Goal: Task Accomplishment & Management: Complete application form

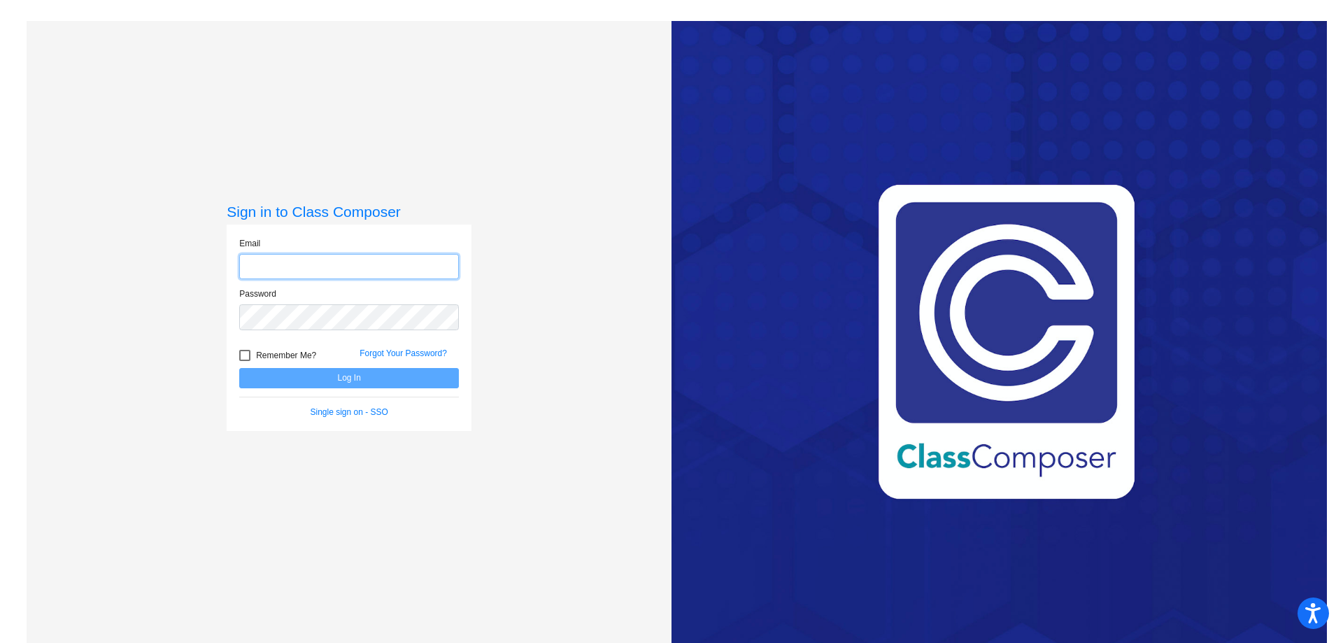
type input "[EMAIL_ADDRESS][DOMAIN_NAME]"
click at [344, 379] on button "Log In" at bounding box center [349, 378] width 220 height 20
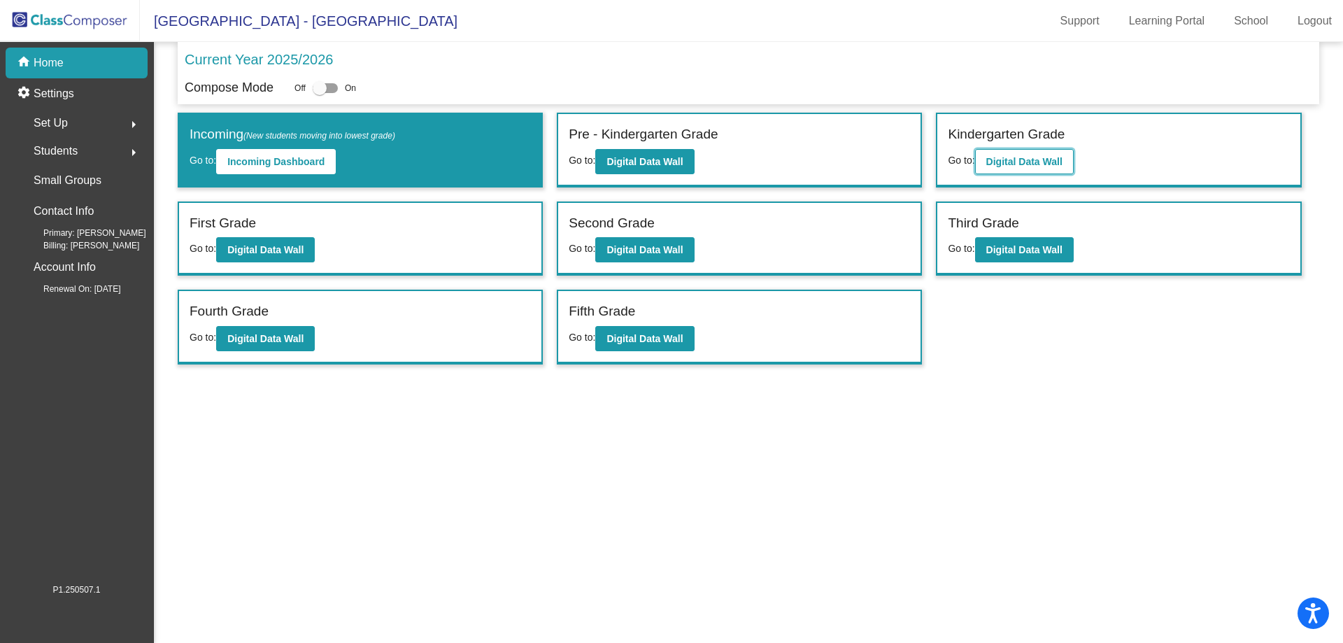
click at [1013, 164] on b "Digital Data Wall" at bounding box center [1025, 161] width 76 height 11
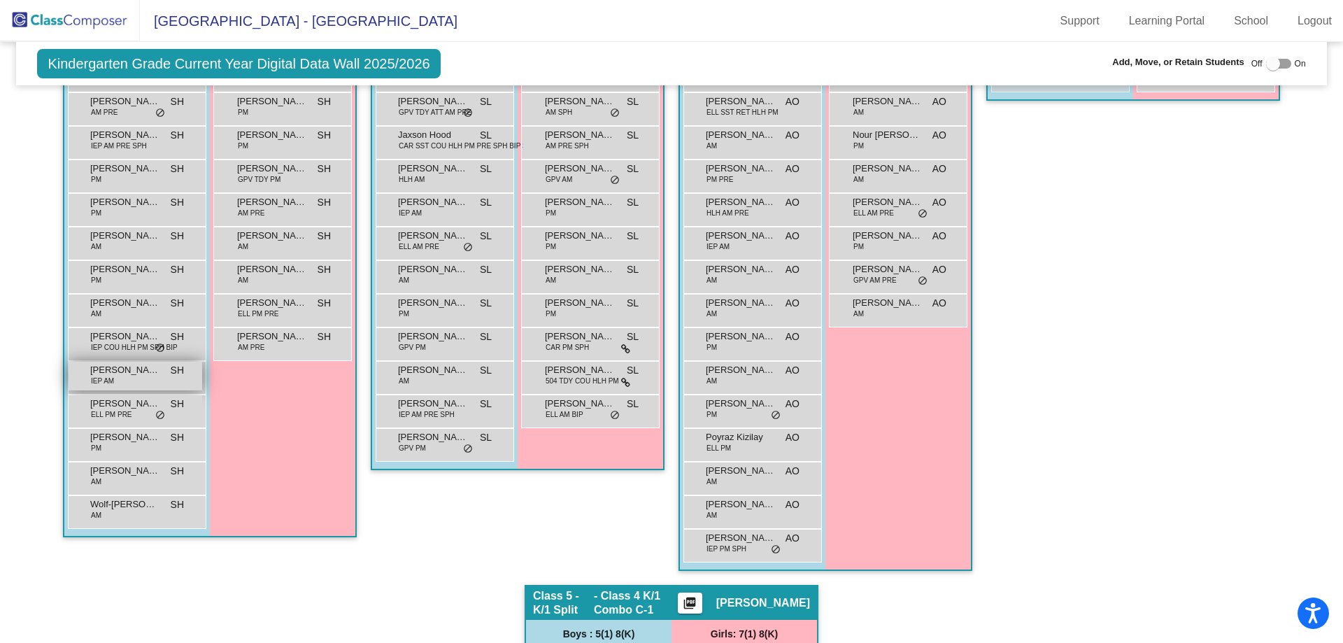
scroll to position [560, 0]
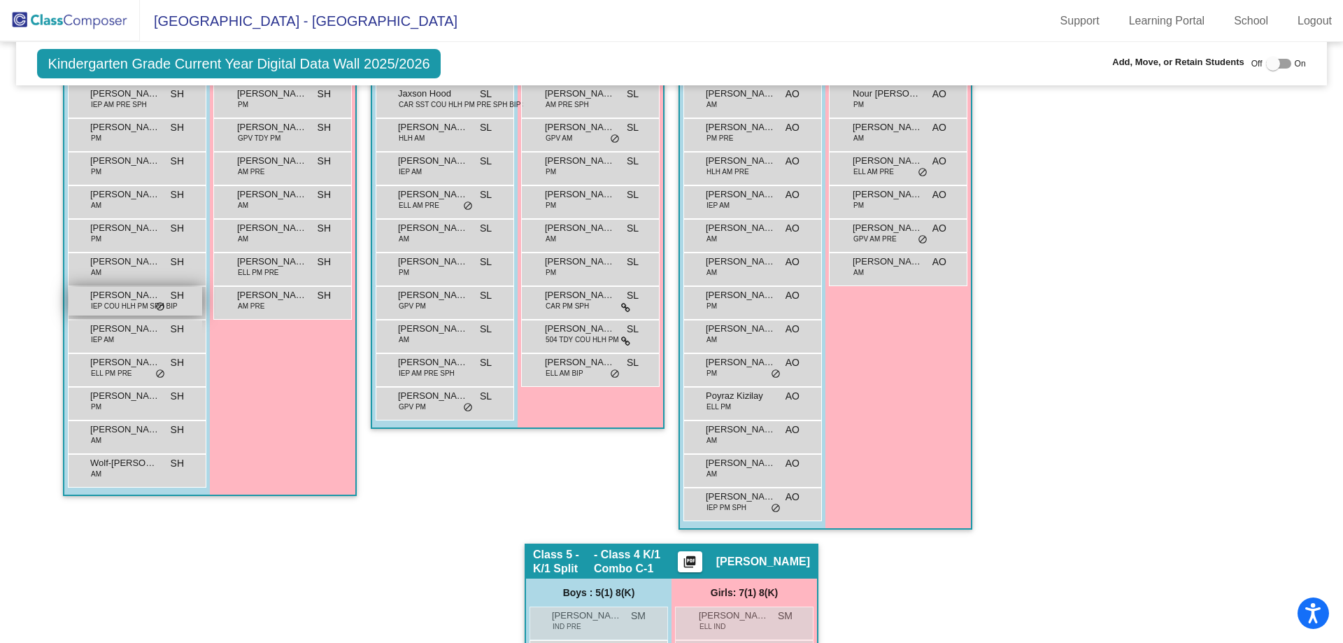
click at [130, 297] on span "[PERSON_NAME]" at bounding box center [125, 295] width 70 height 14
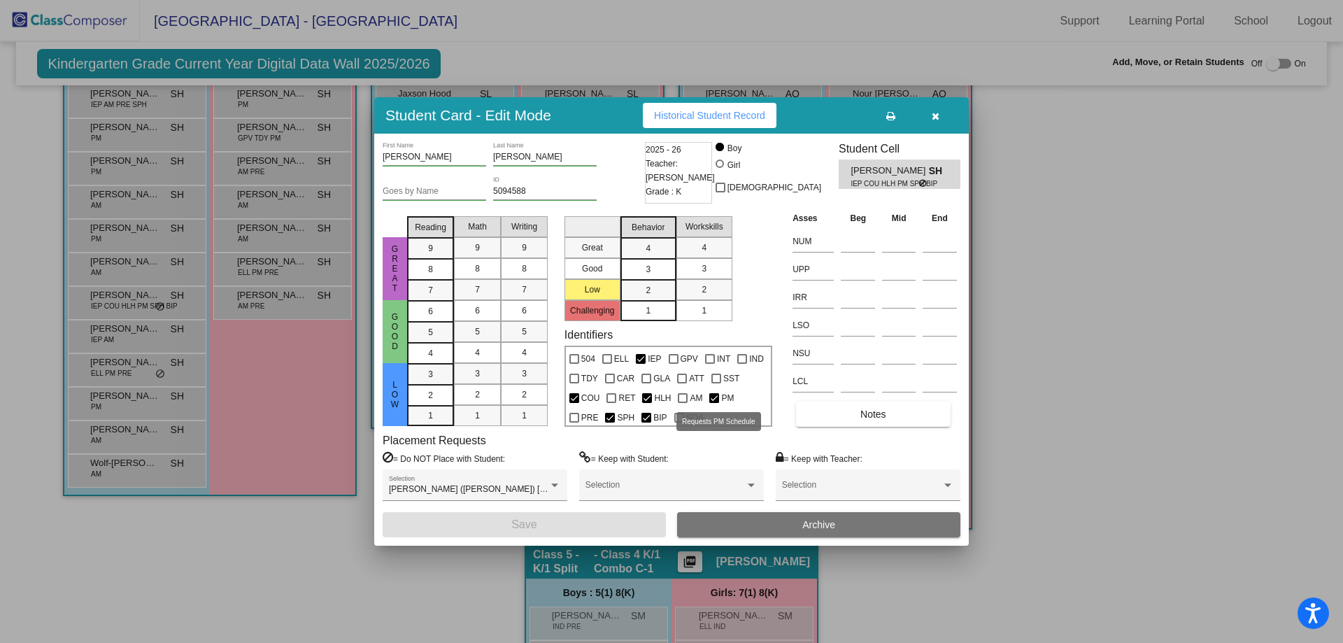
click at [721, 400] on span "PM" at bounding box center [727, 398] width 13 height 17
click at [714, 403] on input "PM" at bounding box center [714, 403] width 1 height 1
checkbox input "false"
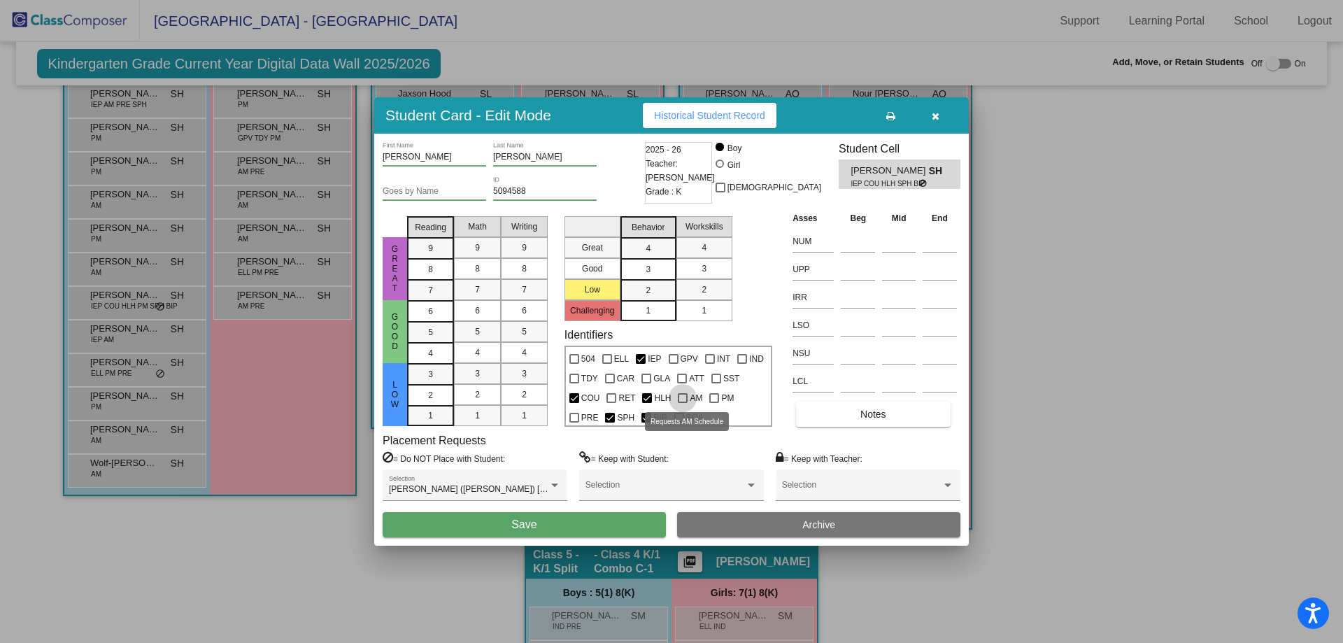
click at [690, 400] on span "AM" at bounding box center [696, 398] width 13 height 17
click at [683, 403] on input "AM" at bounding box center [682, 403] width 1 height 1
checkbox input "true"
click at [610, 526] on button "Save" at bounding box center [524, 524] width 283 height 25
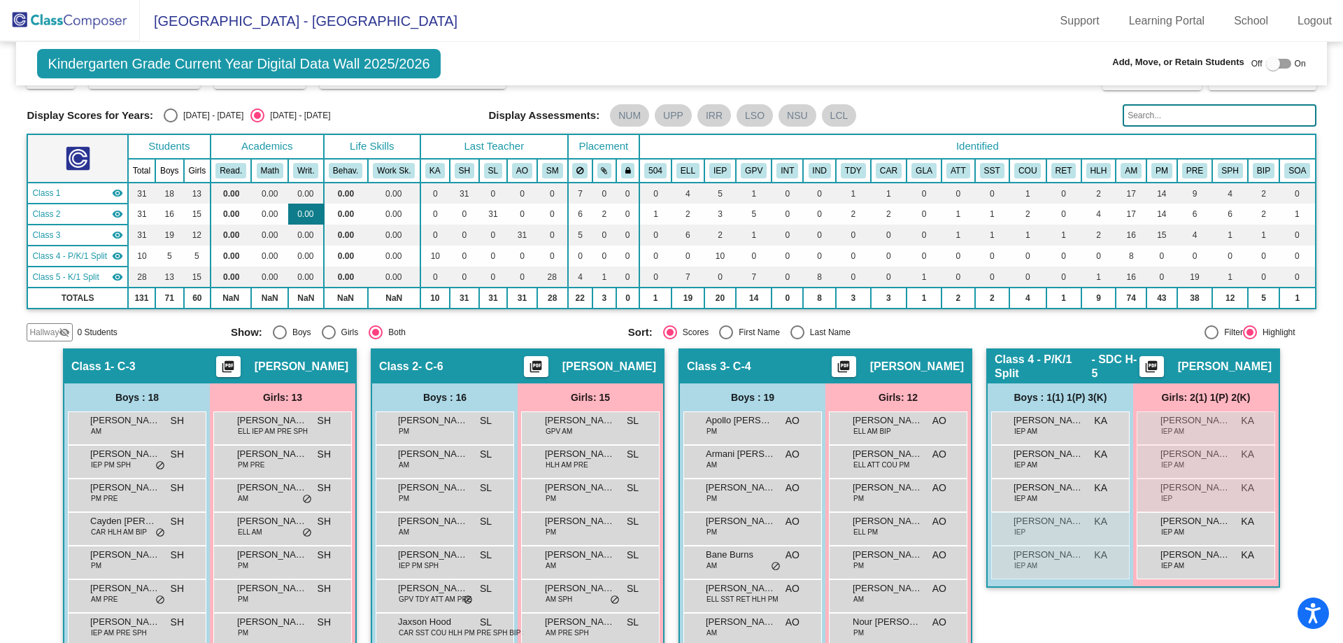
scroll to position [0, 0]
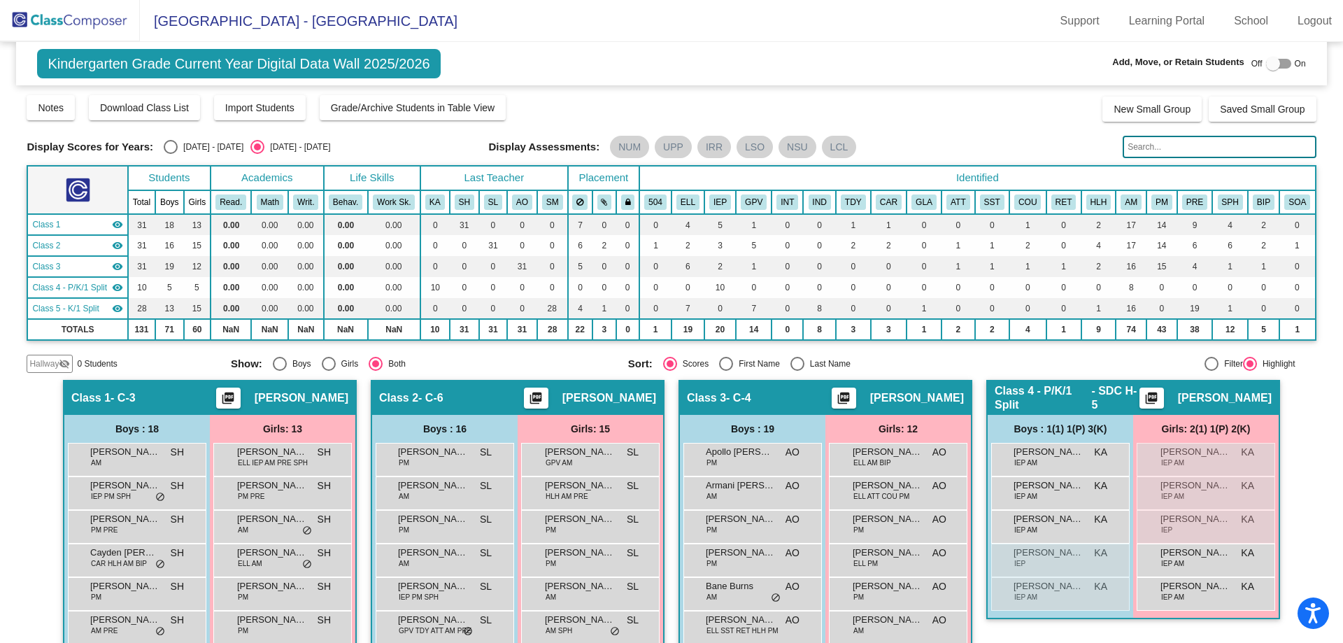
click at [50, 20] on img at bounding box center [70, 20] width 140 height 41
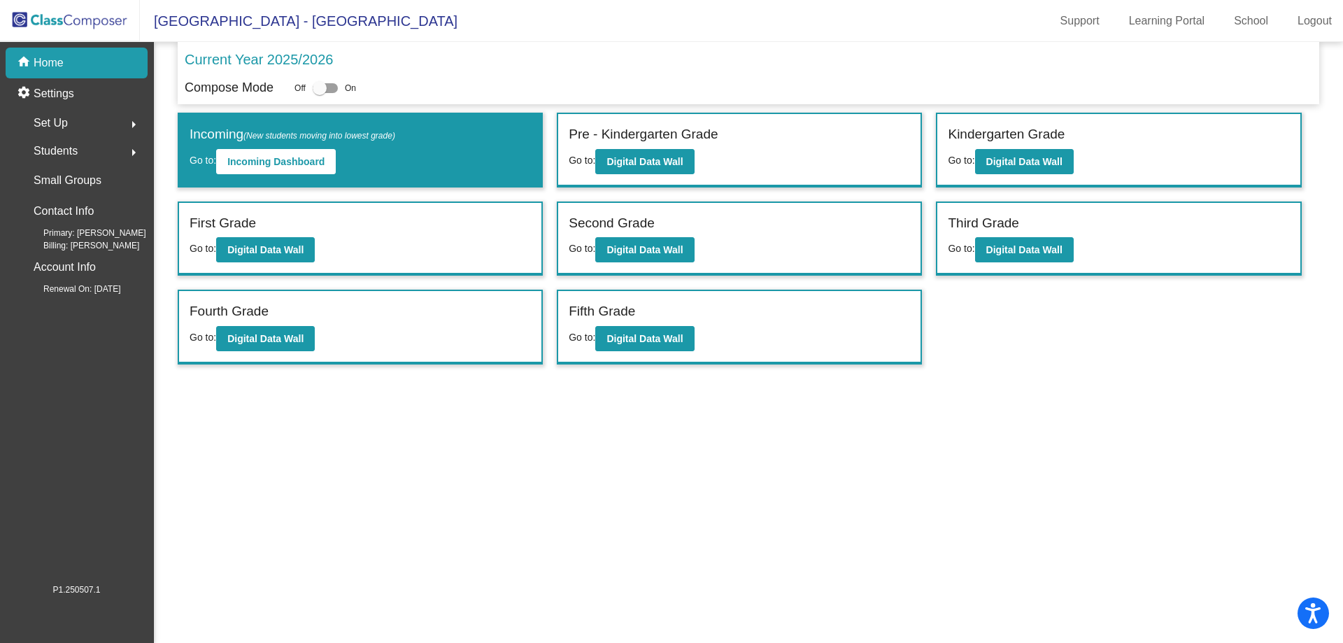
click at [101, 150] on div "Students arrow_right" at bounding box center [81, 151] width 134 height 28
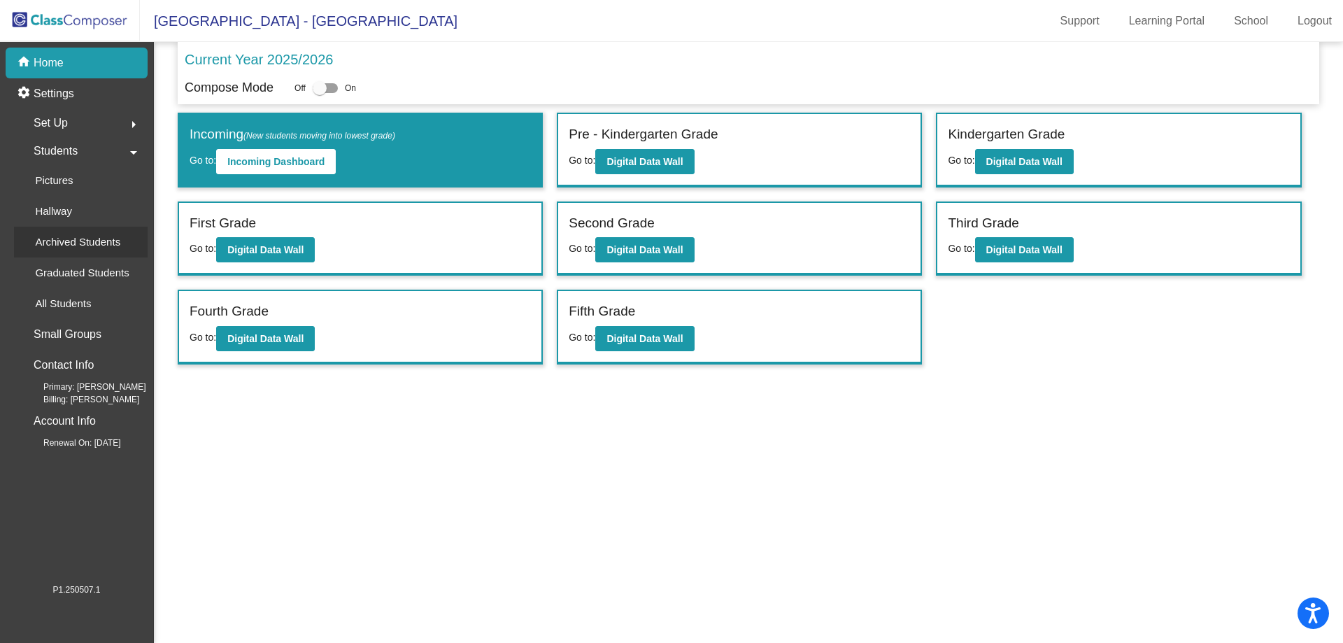
click at [110, 251] on div "Archived Students" at bounding box center [73, 242] width 118 height 31
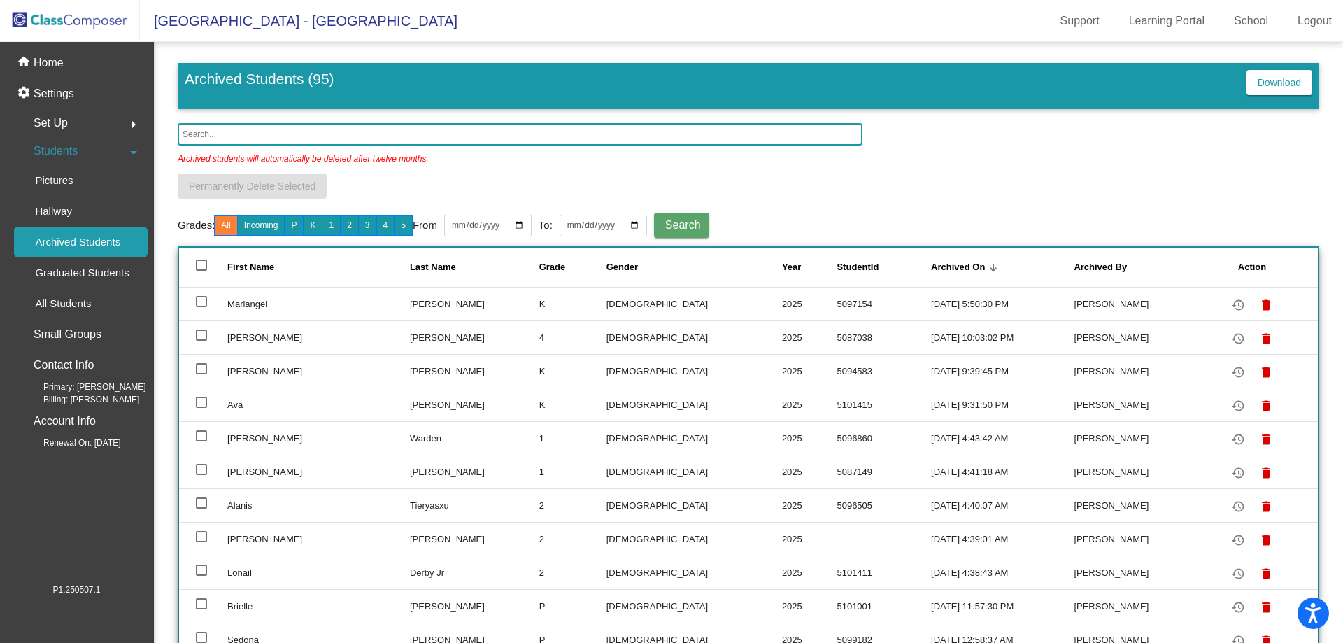
click at [345, 134] on input "text" at bounding box center [520, 134] width 685 height 22
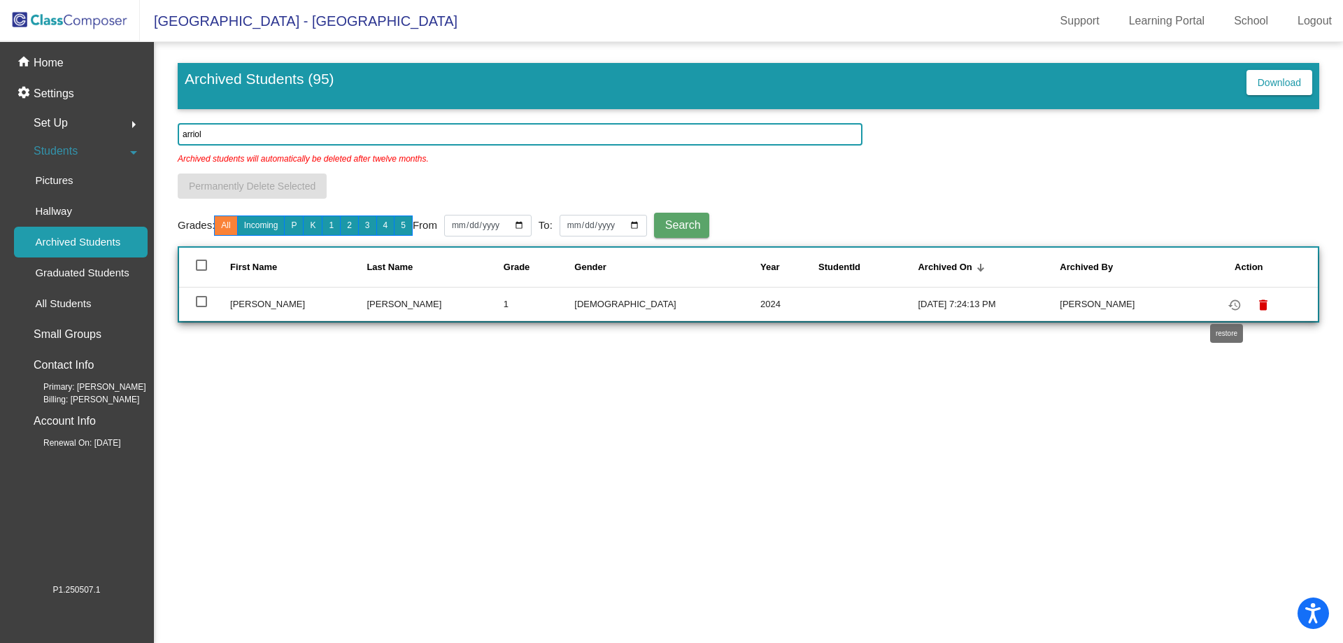
type input "arriol"
click at [1230, 309] on mat-icon "restore" at bounding box center [1235, 305] width 17 height 17
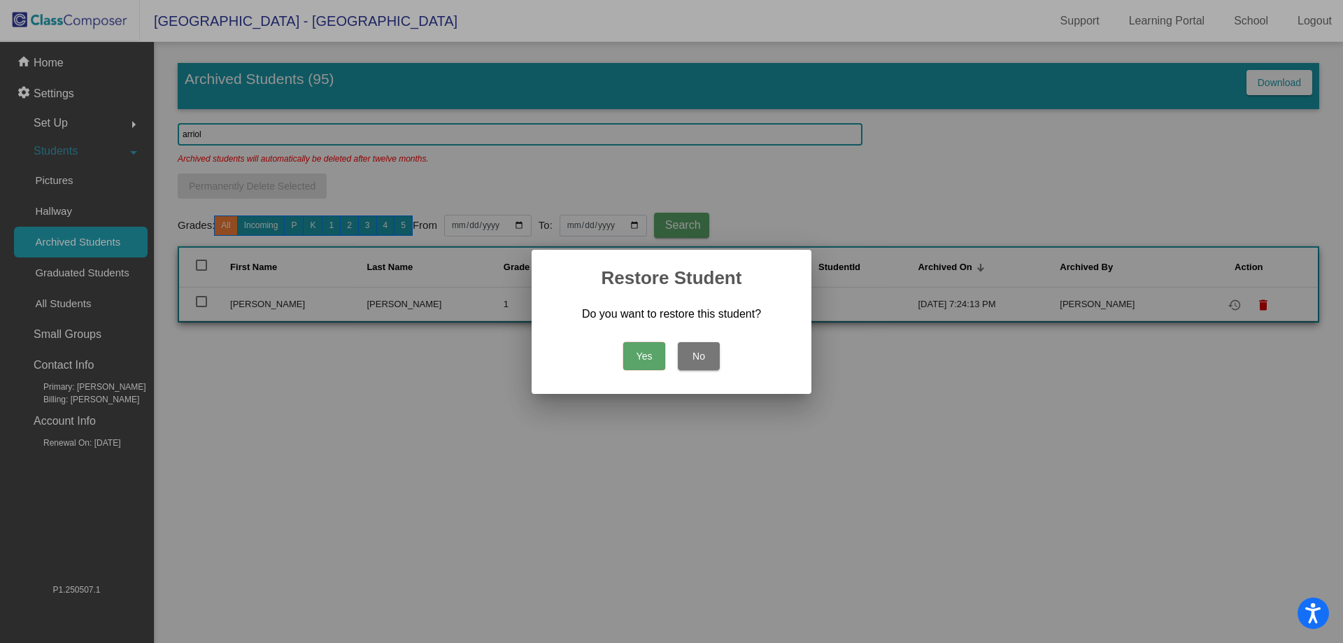
click at [647, 355] on button "Yes" at bounding box center [644, 356] width 42 height 28
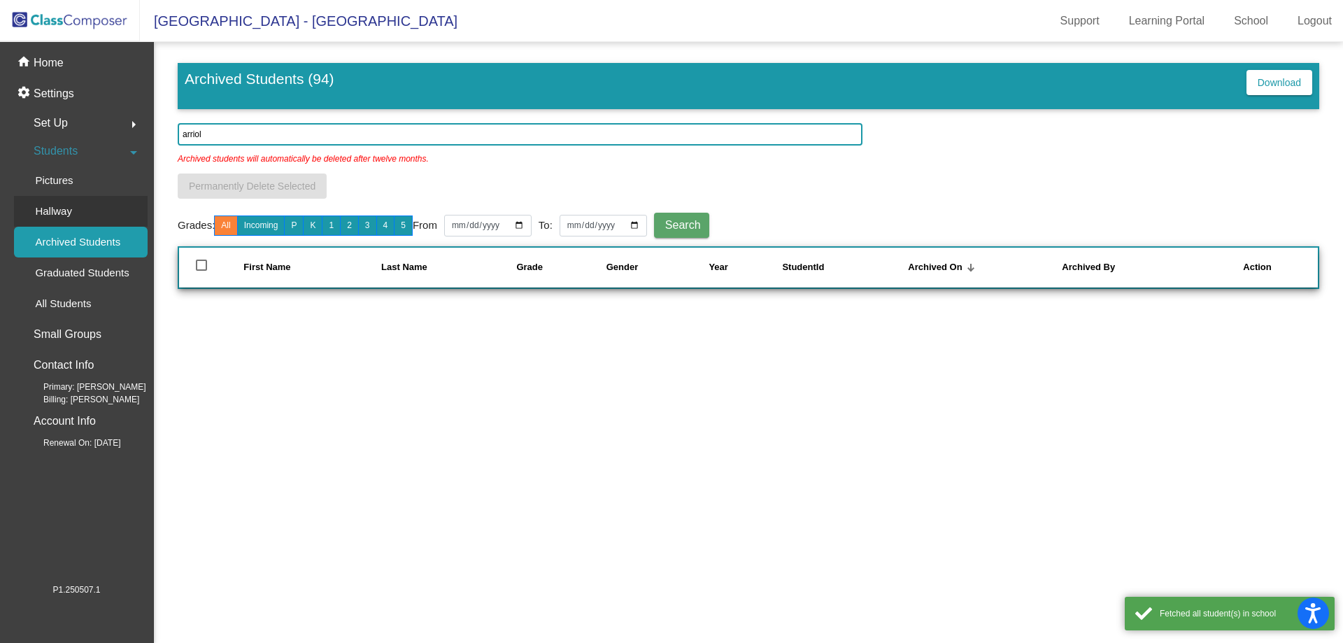
click at [82, 215] on div "Hallway" at bounding box center [48, 211] width 69 height 31
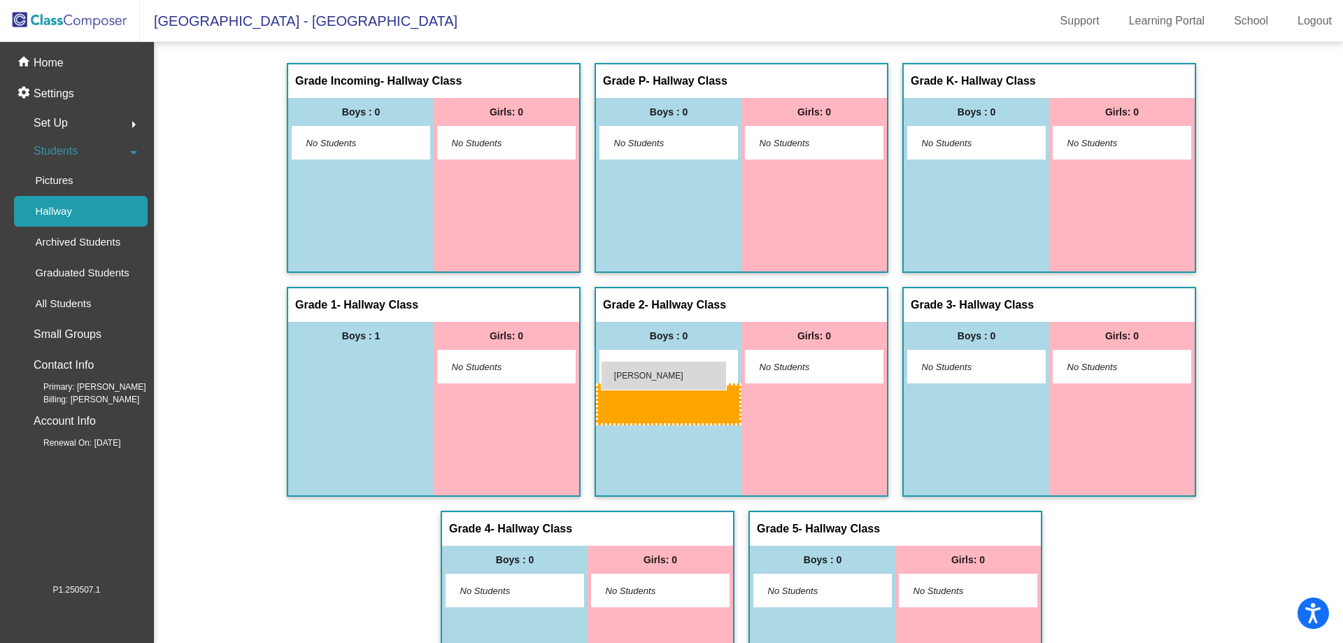
drag, startPoint x: 367, startPoint y: 367, endPoint x: 608, endPoint y: 356, distance: 241.6
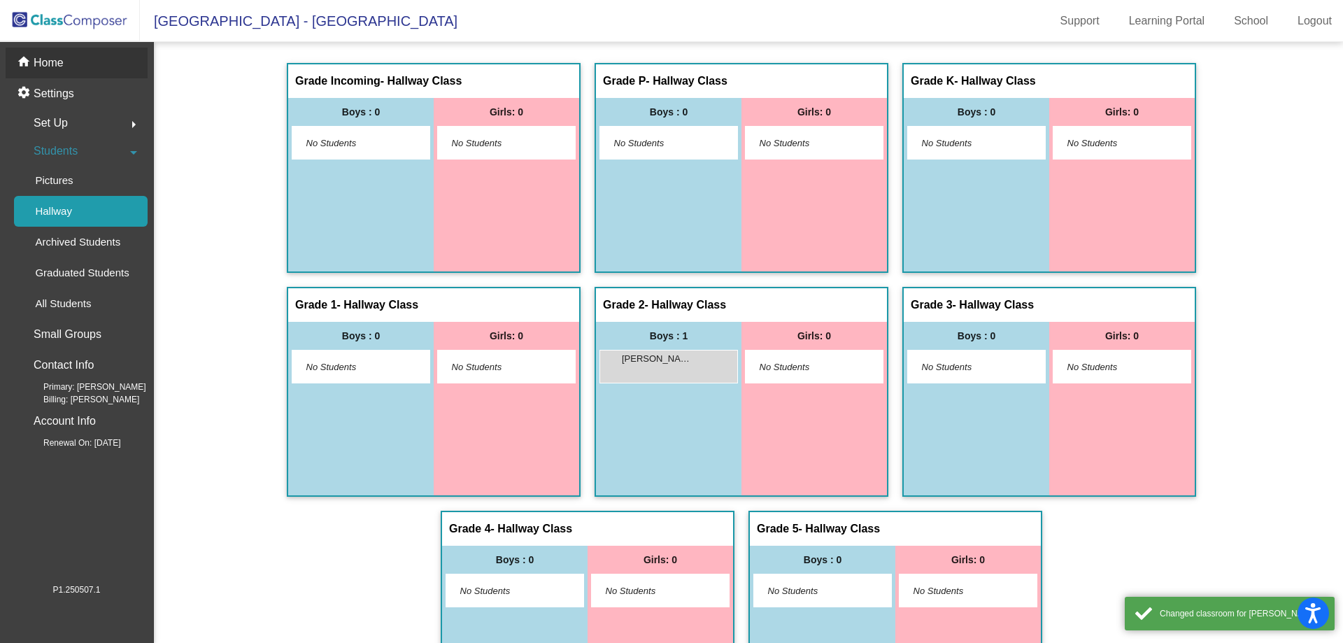
click at [45, 65] on p "Home" at bounding box center [49, 63] width 30 height 17
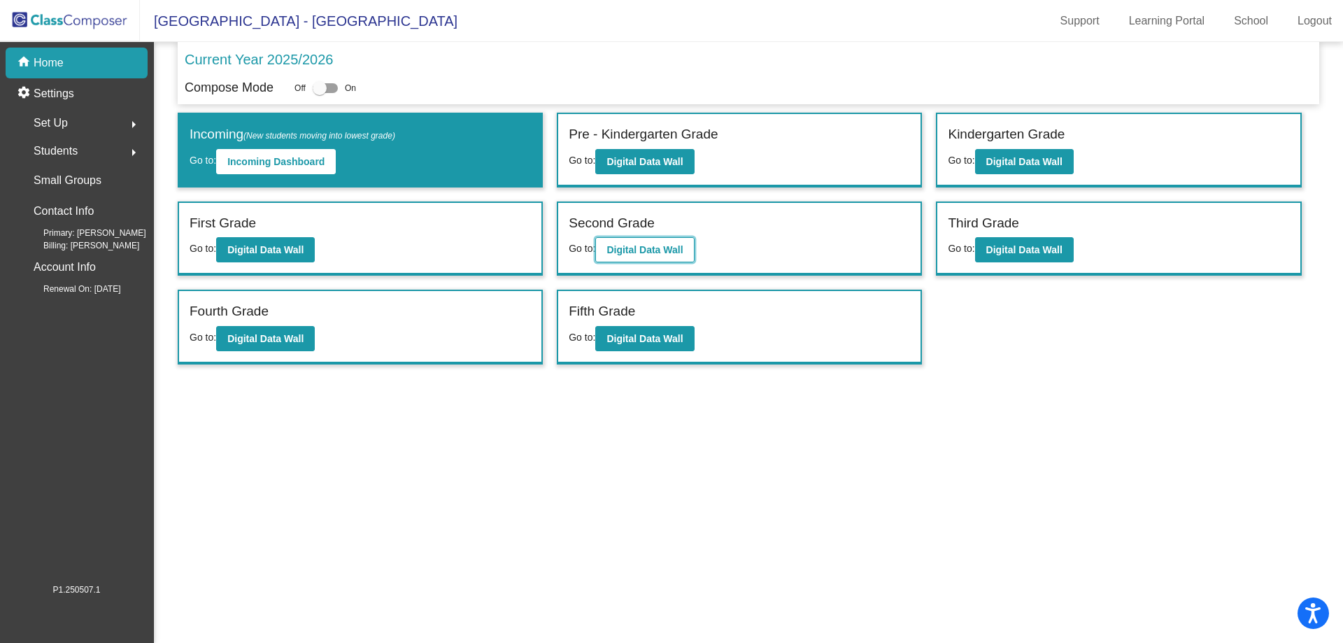
click at [635, 243] on button "Digital Data Wall" at bounding box center [644, 249] width 99 height 25
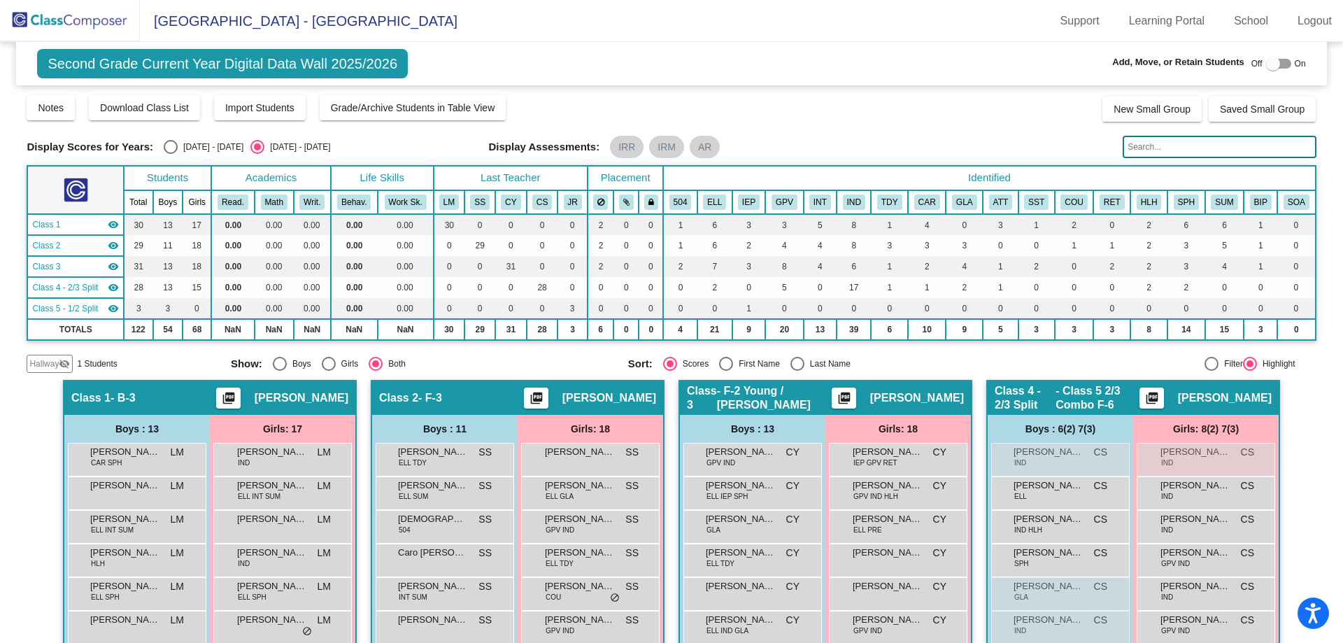
click at [49, 368] on span "Hallway" at bounding box center [43, 364] width 29 height 13
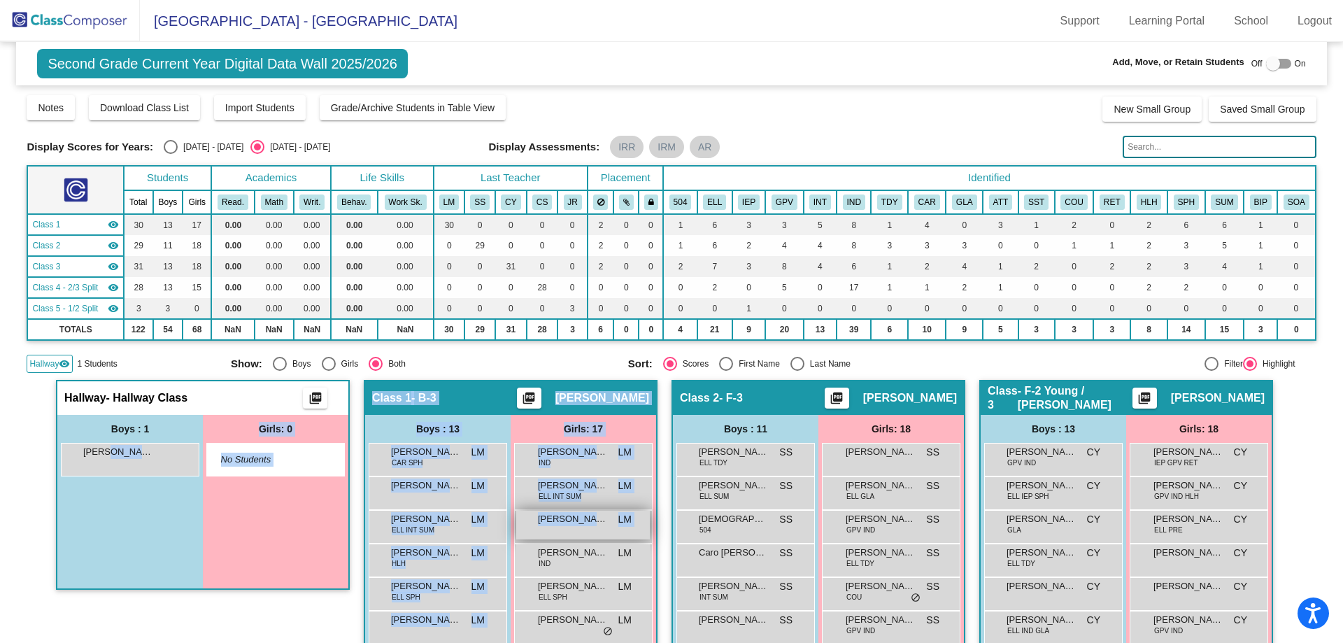
drag, startPoint x: 104, startPoint y: 455, endPoint x: 586, endPoint y: 537, distance: 488.2
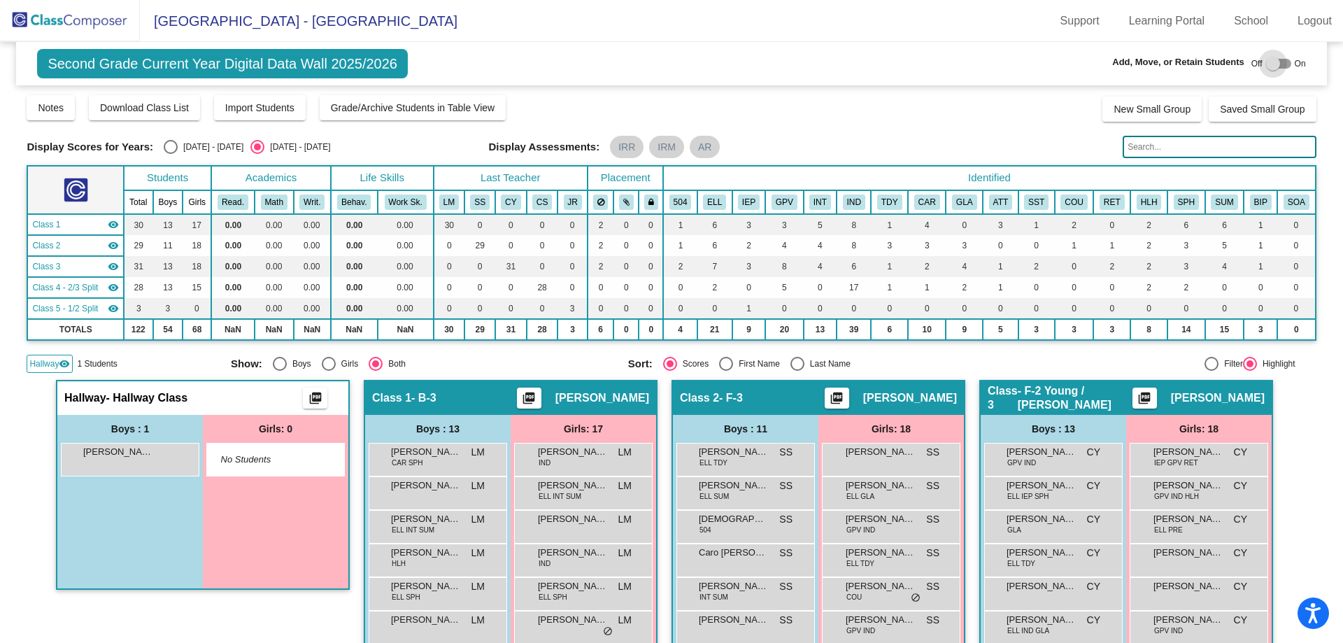
click at [1273, 66] on div at bounding box center [1273, 64] width 14 height 14
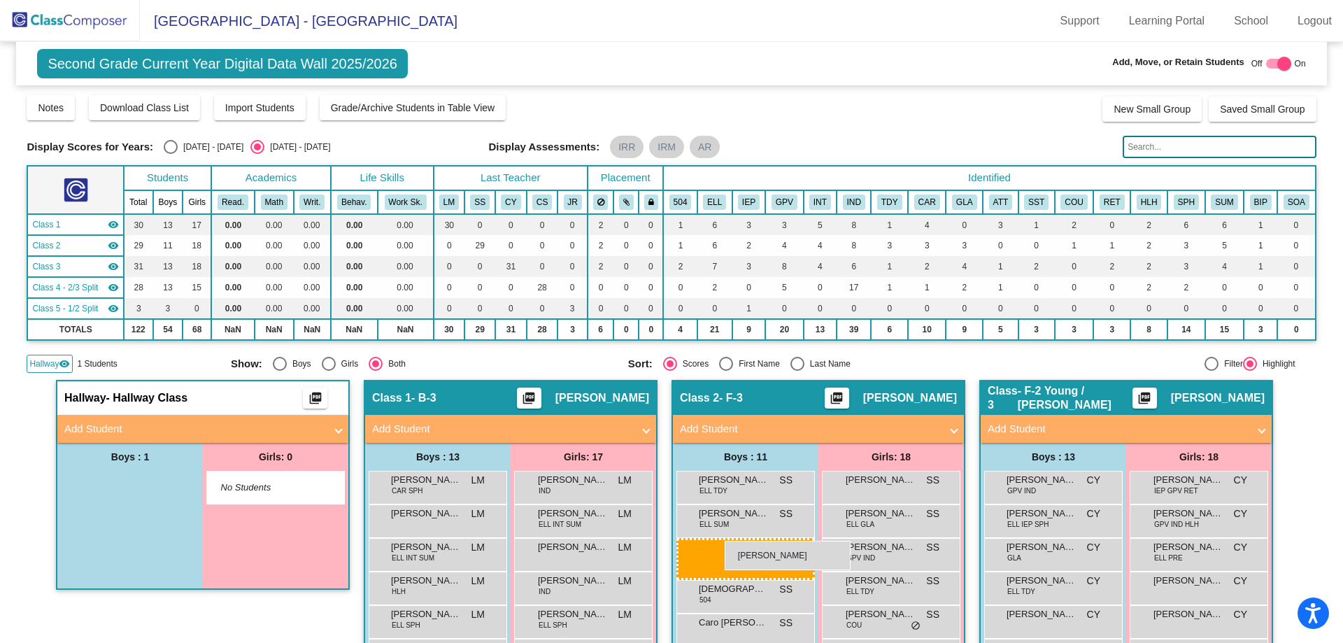
drag, startPoint x: 138, startPoint y: 486, endPoint x: 725, endPoint y: 541, distance: 589.6
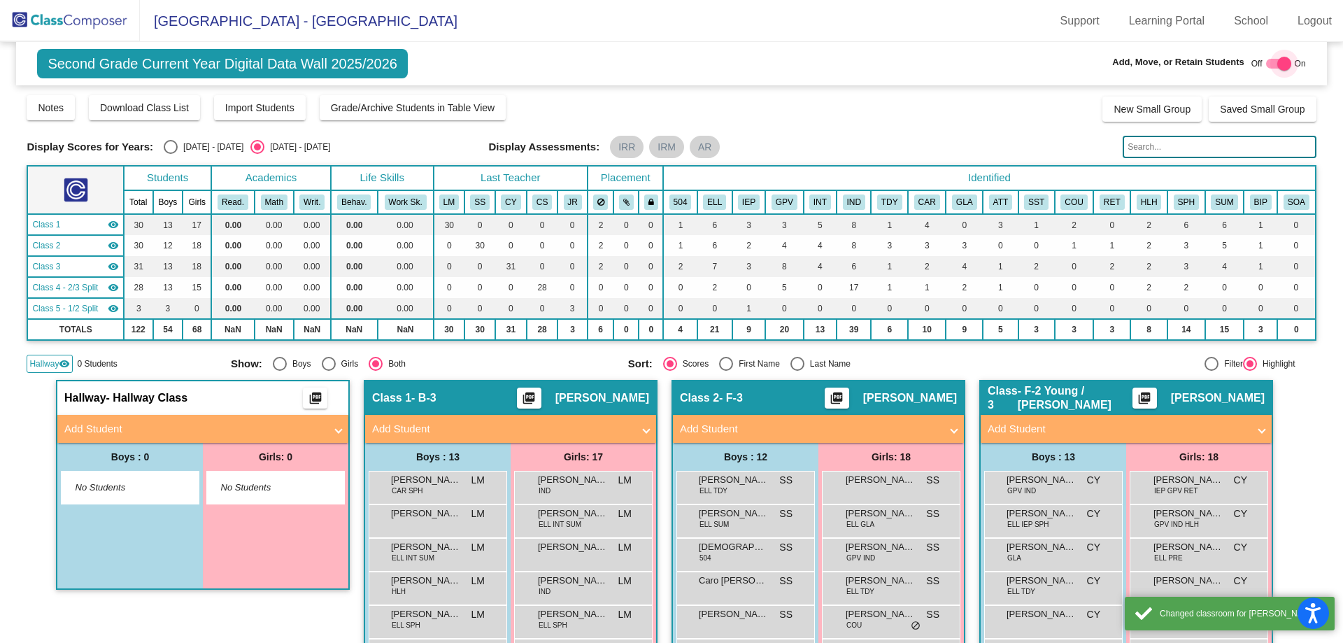
click at [1270, 64] on div at bounding box center [1278, 64] width 25 height 10
checkbox input "false"
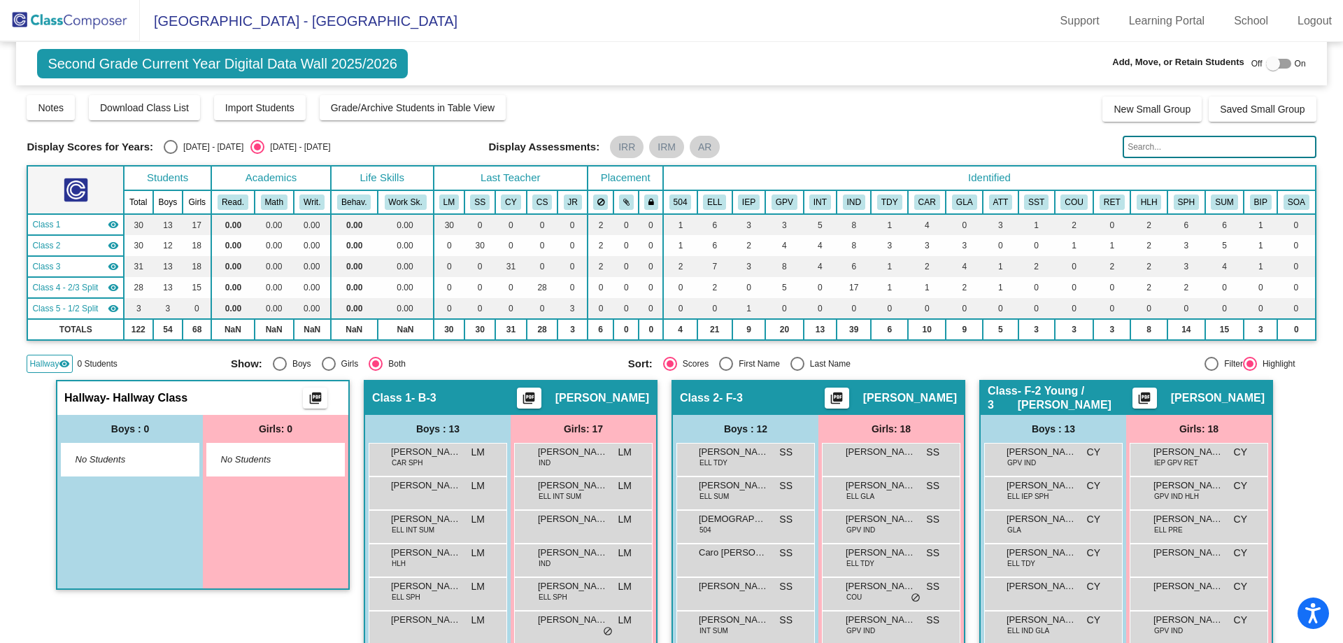
click at [40, 362] on span "Hallway" at bounding box center [43, 364] width 29 height 13
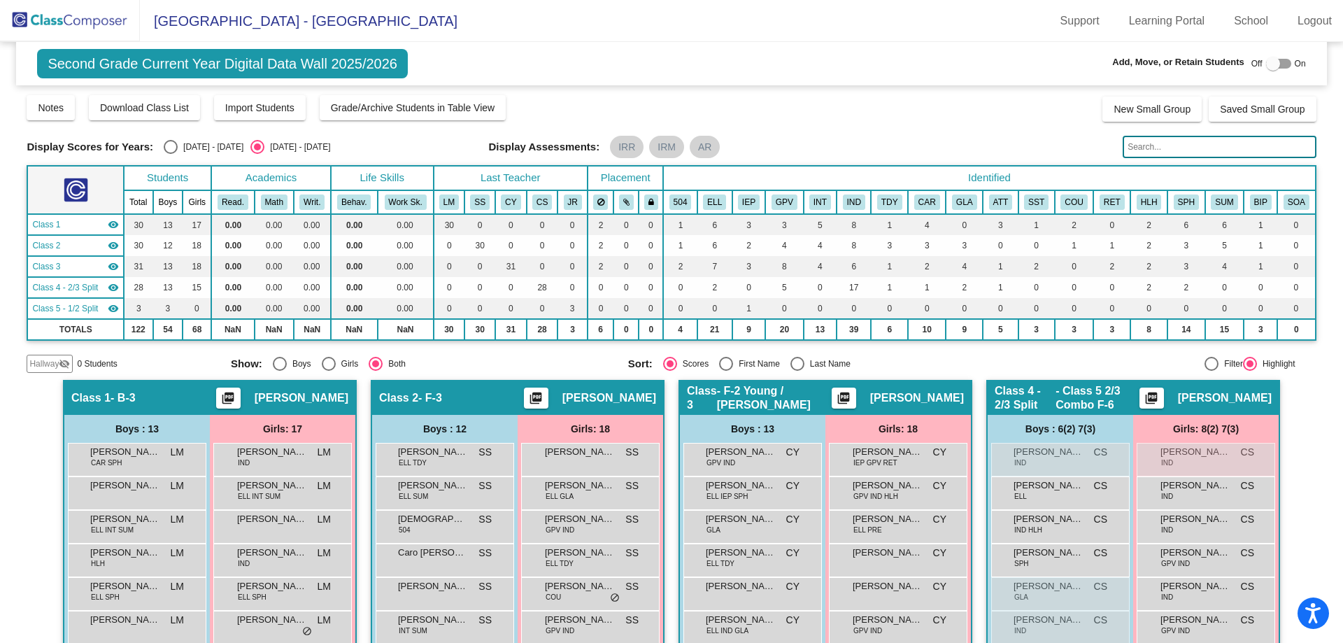
click at [90, 29] on img at bounding box center [70, 20] width 140 height 41
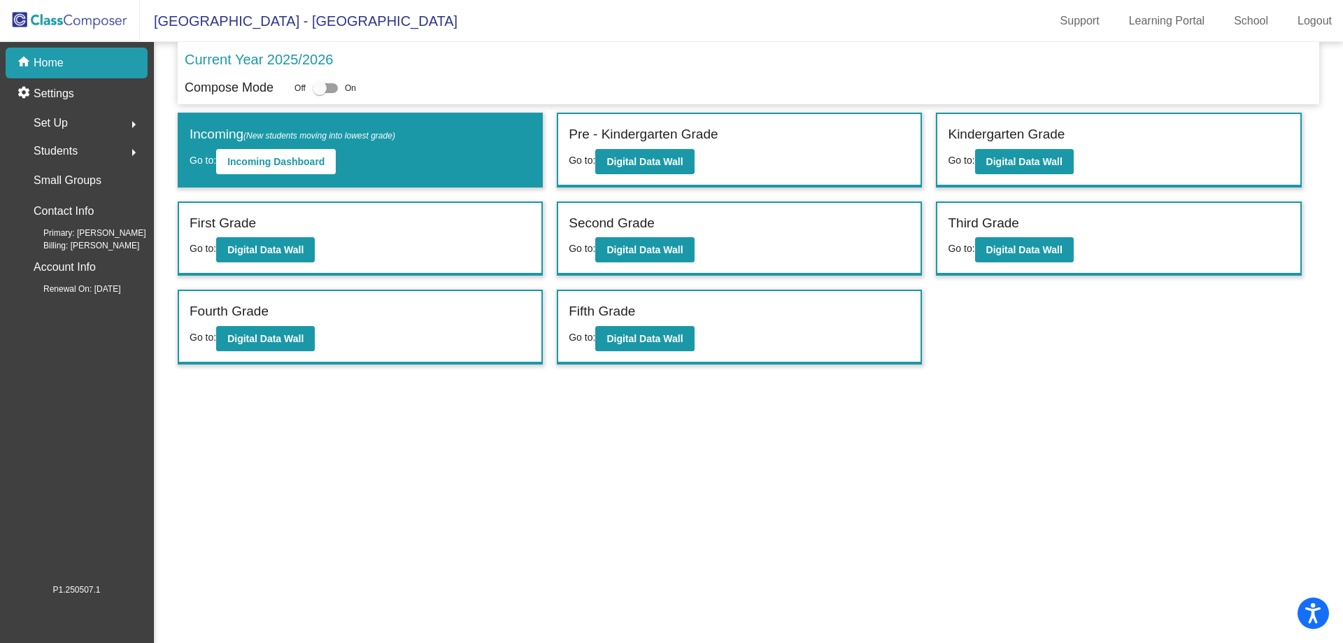
click at [77, 148] on span "Students" at bounding box center [56, 151] width 44 height 20
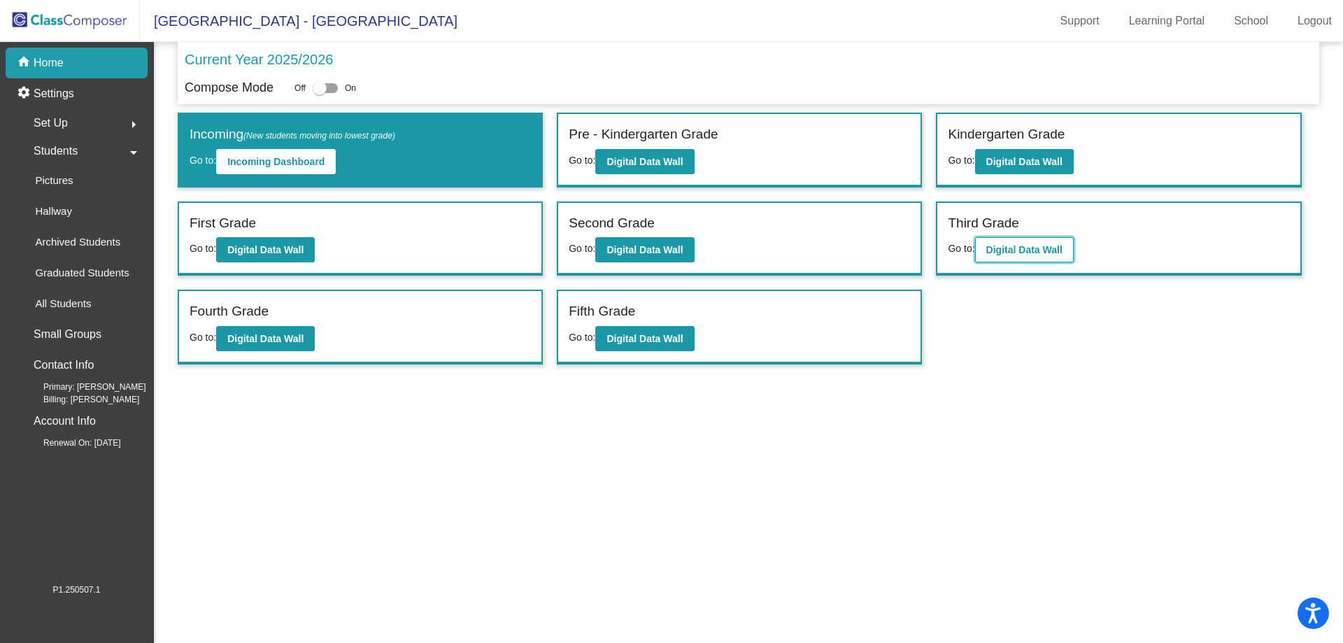
click at [1026, 250] on b "Digital Data Wall" at bounding box center [1025, 249] width 76 height 11
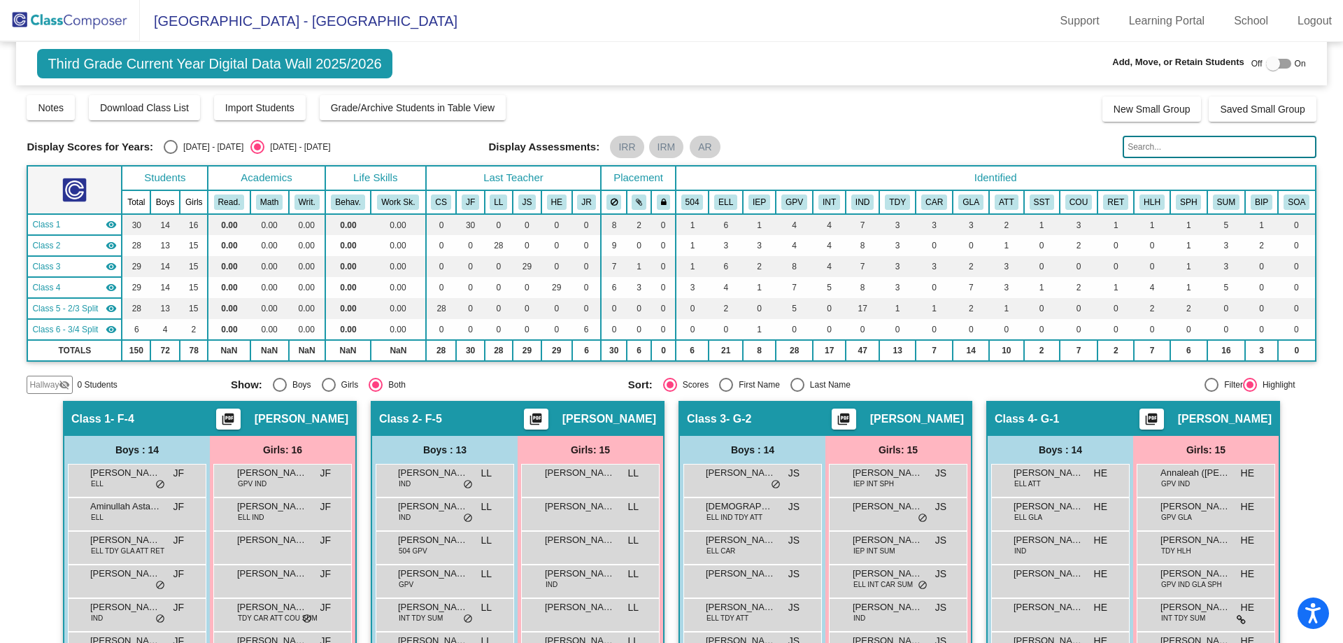
click at [45, 384] on span "Hallway" at bounding box center [43, 385] width 29 height 13
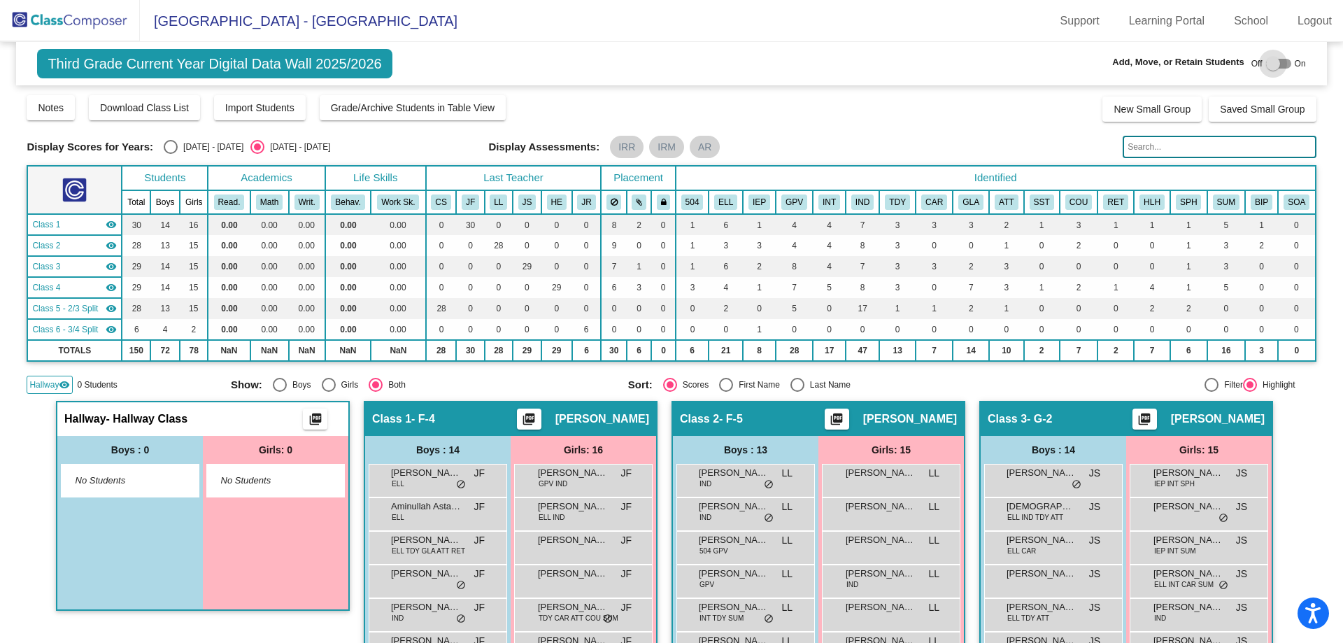
click at [1268, 62] on div at bounding box center [1273, 64] width 14 height 14
checkbox input "true"
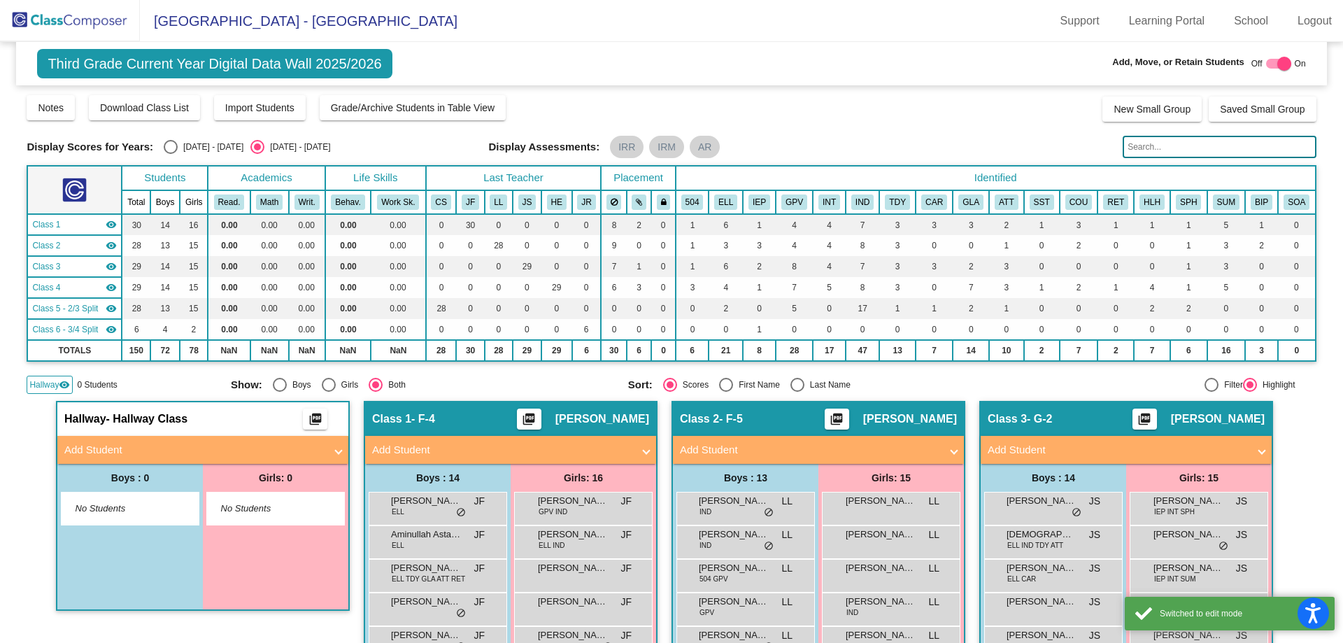
click at [155, 444] on mat-panel-title "Add Student" at bounding box center [194, 450] width 260 height 16
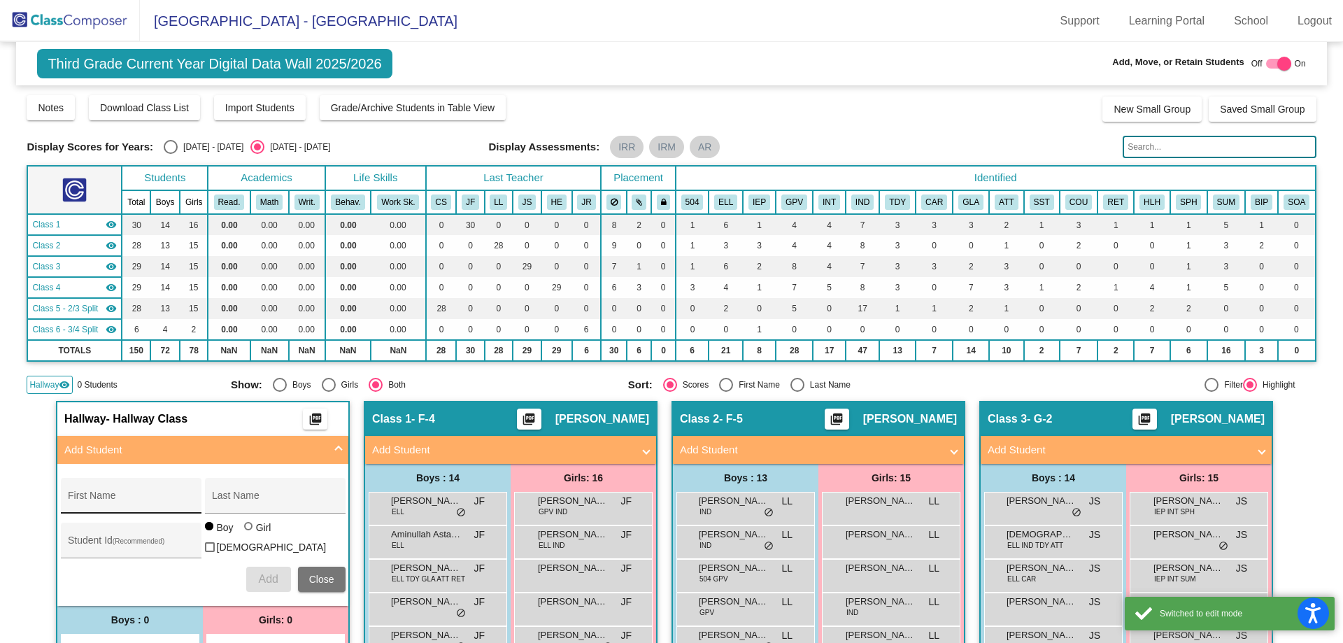
click at [129, 499] on input "First Name" at bounding box center [131, 500] width 126 height 11
click at [113, 488] on div "First Name" at bounding box center [131, 500] width 126 height 29
click at [163, 496] on input "First Name" at bounding box center [131, 500] width 126 height 11
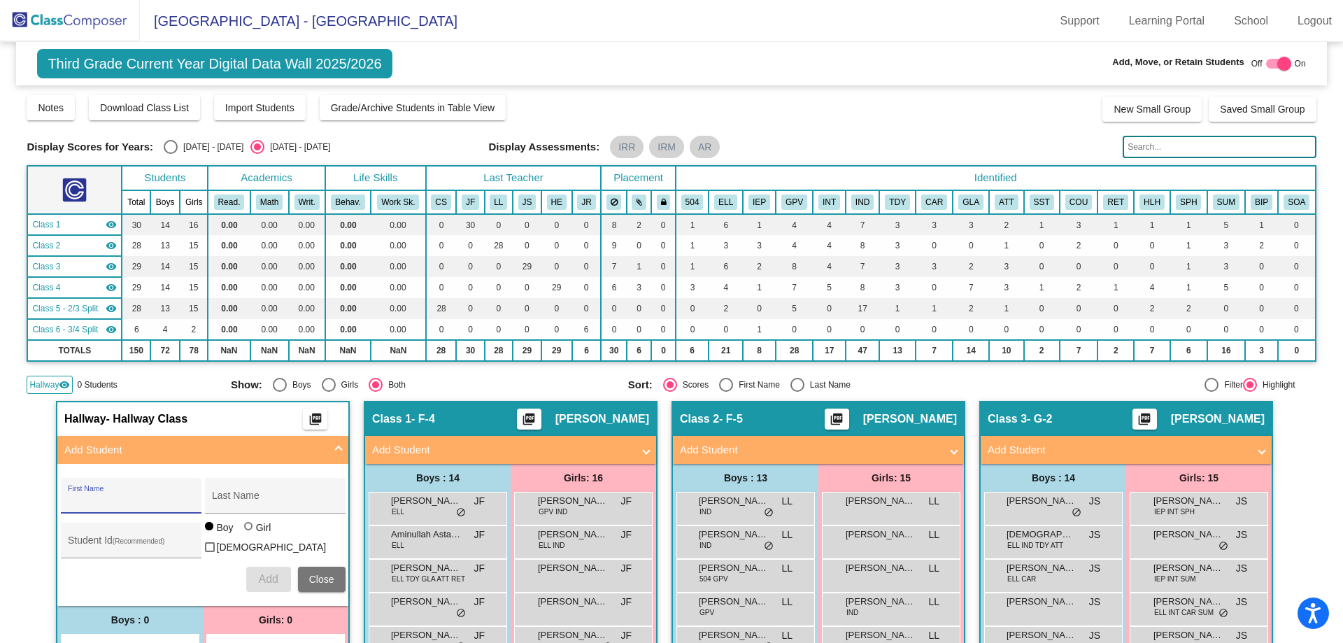
paste input "Alinur"
type input "Alinur"
click at [242, 498] on input "Last Name" at bounding box center [275, 500] width 126 height 11
paste input "Rustemkulov"
type input "Rustemkulov"
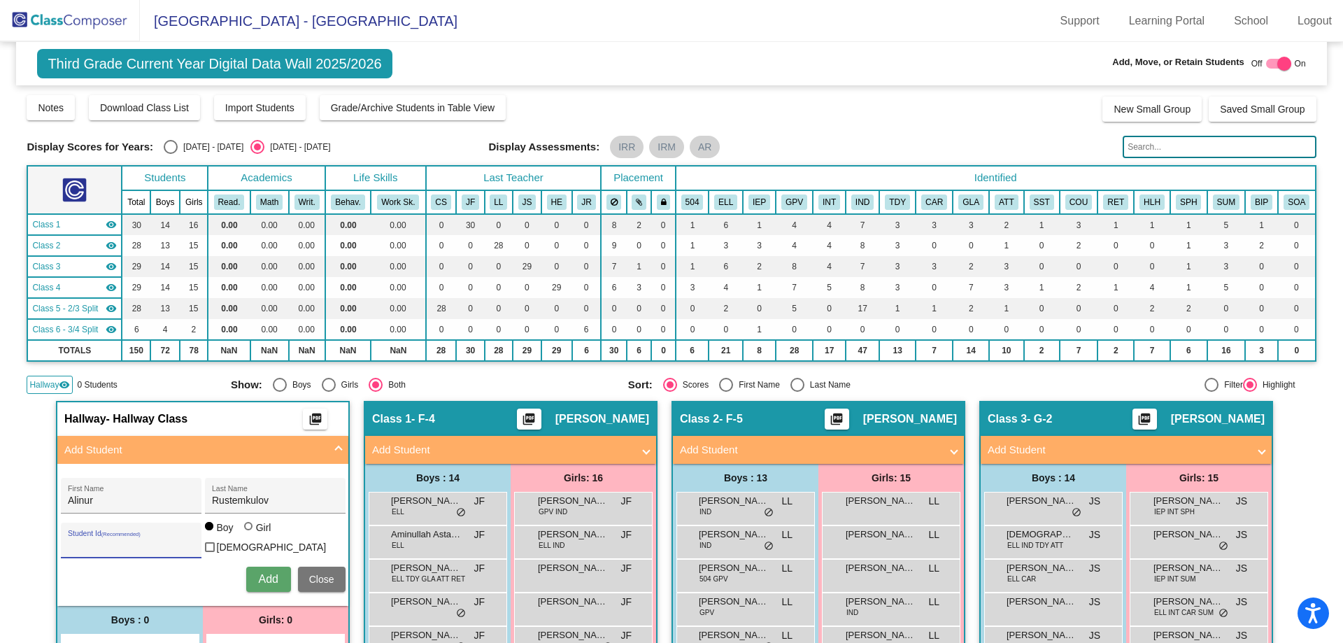
click at [132, 541] on input "Student Id (Recommended)" at bounding box center [131, 545] width 126 height 11
paste input "5102912"
type input "5102912"
click at [264, 573] on span "Add" at bounding box center [268, 579] width 20 height 12
click at [80, 29] on img at bounding box center [70, 20] width 140 height 41
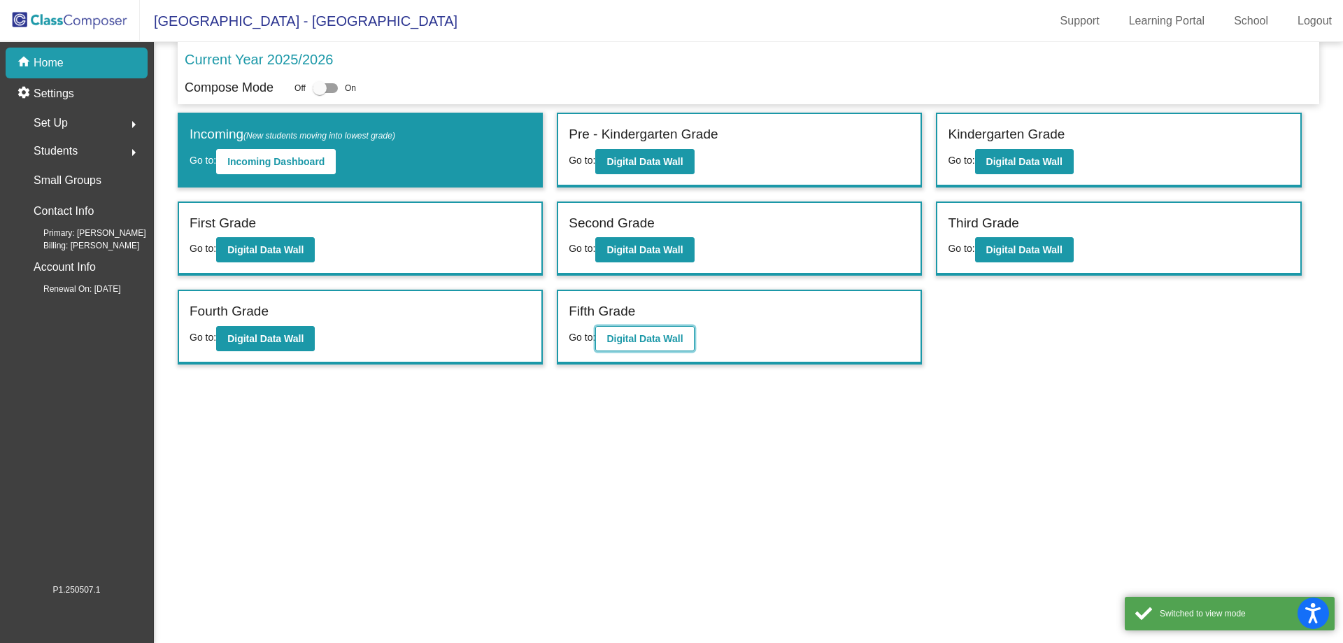
click at [627, 338] on b "Digital Data Wall" at bounding box center [645, 338] width 76 height 11
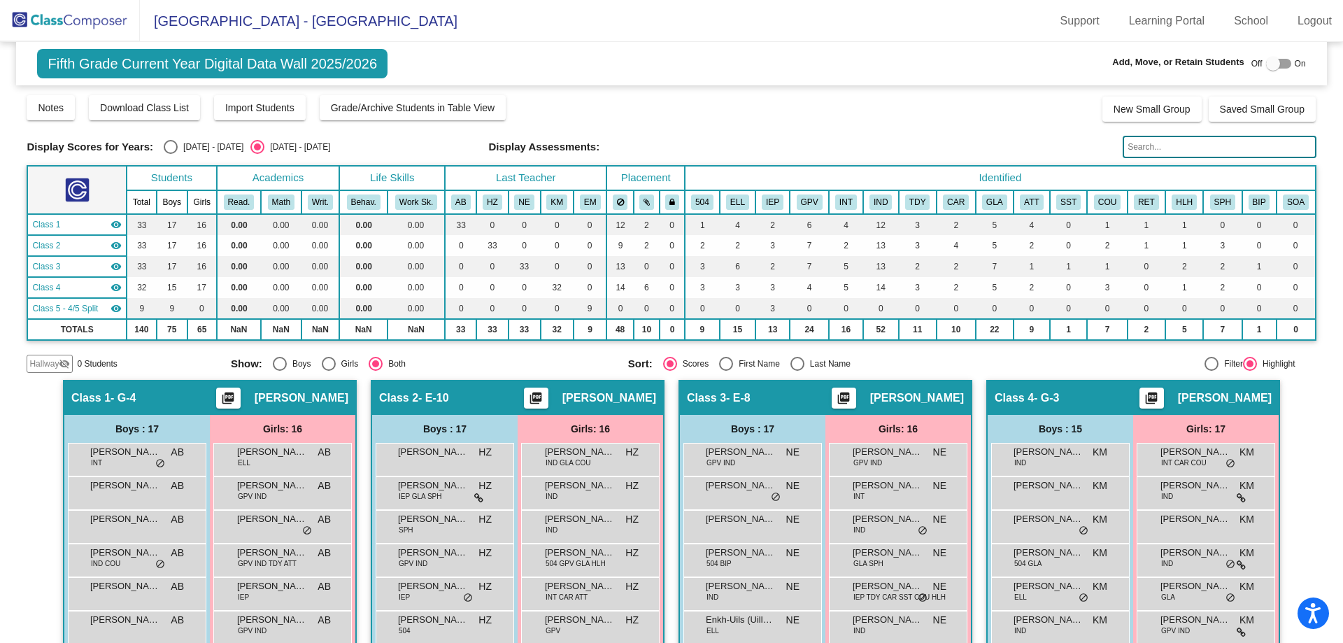
click at [55, 365] on span "Hallway" at bounding box center [43, 364] width 29 height 13
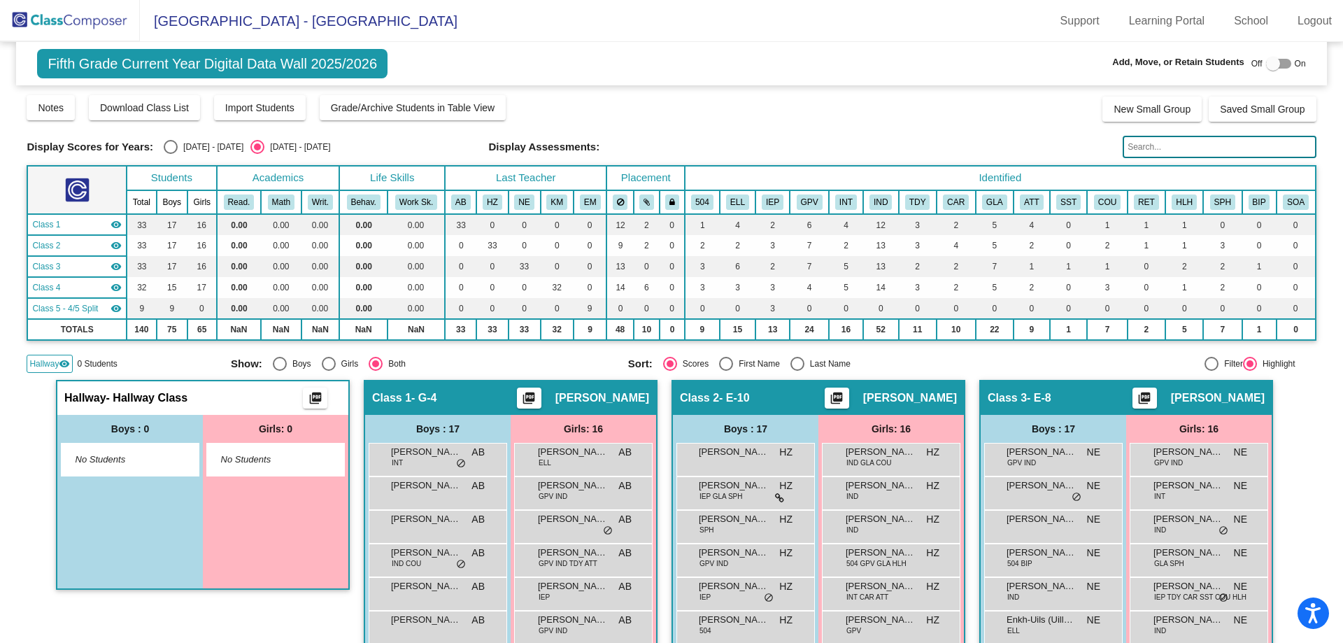
click at [1266, 63] on div at bounding box center [1273, 64] width 14 height 14
checkbox input "true"
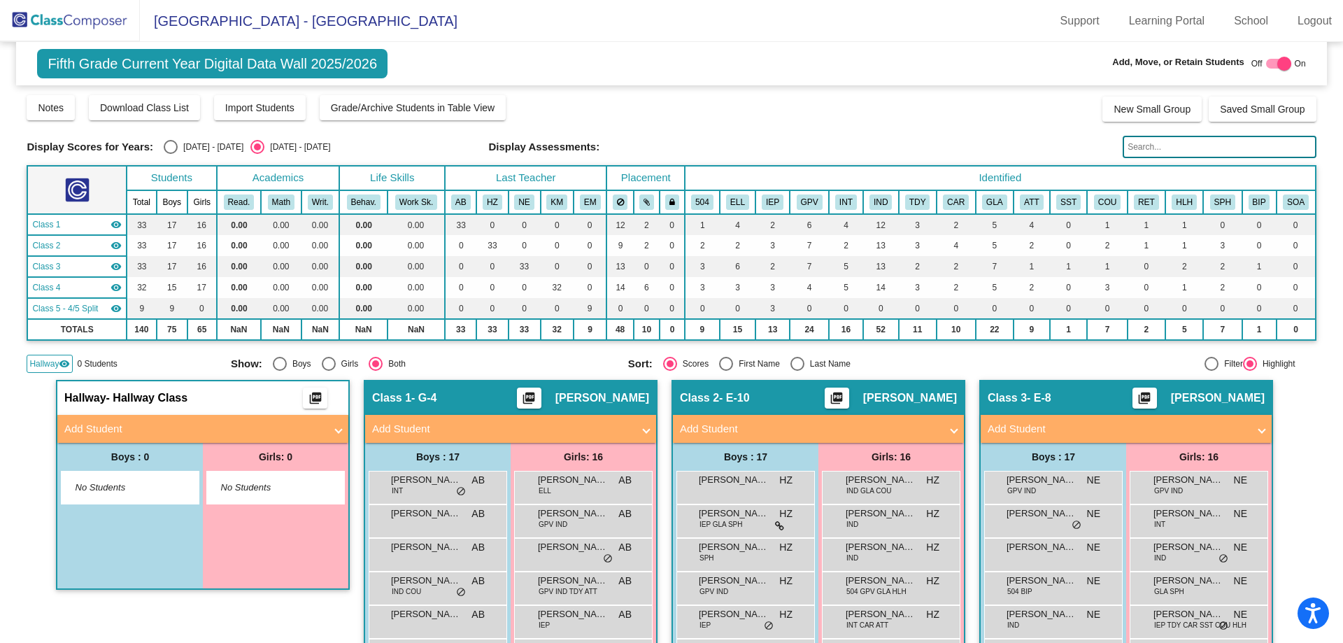
click at [139, 431] on mat-panel-title "Add Student" at bounding box center [194, 429] width 260 height 16
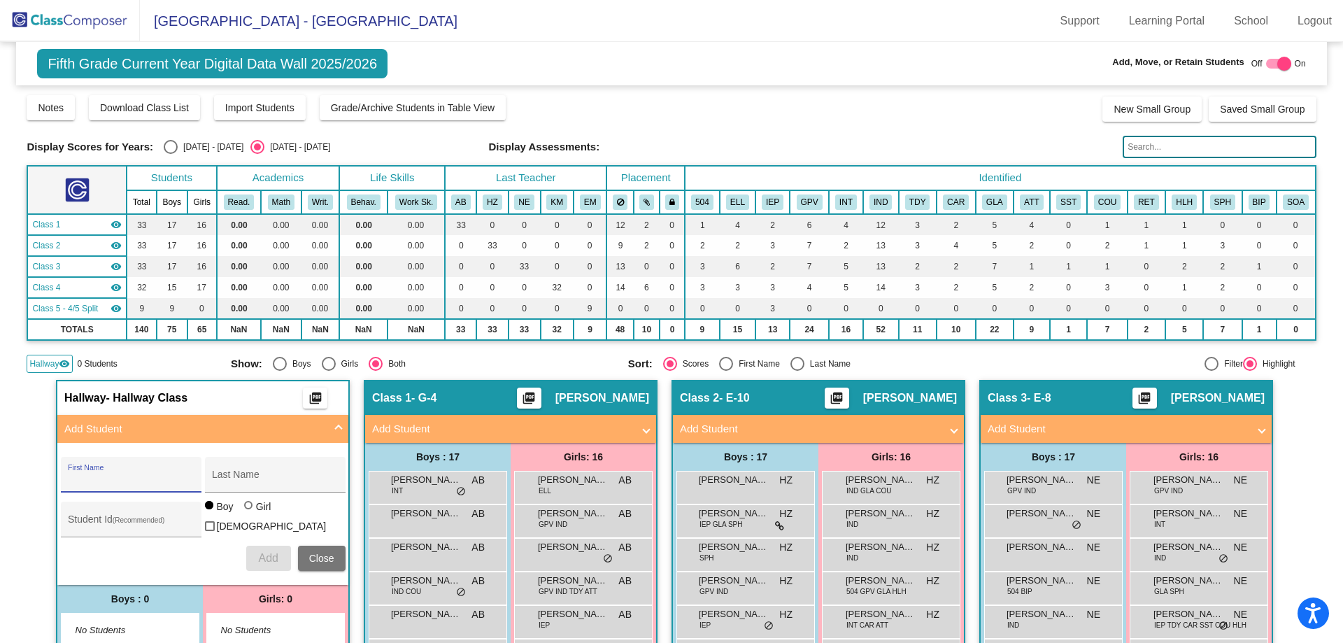
click at [84, 474] on input "First Name" at bounding box center [131, 479] width 126 height 11
paste input "Abyl"
type input "Abyl"
click at [228, 475] on input "Last Name" at bounding box center [275, 479] width 126 height 11
paste input "Rustemkulov"
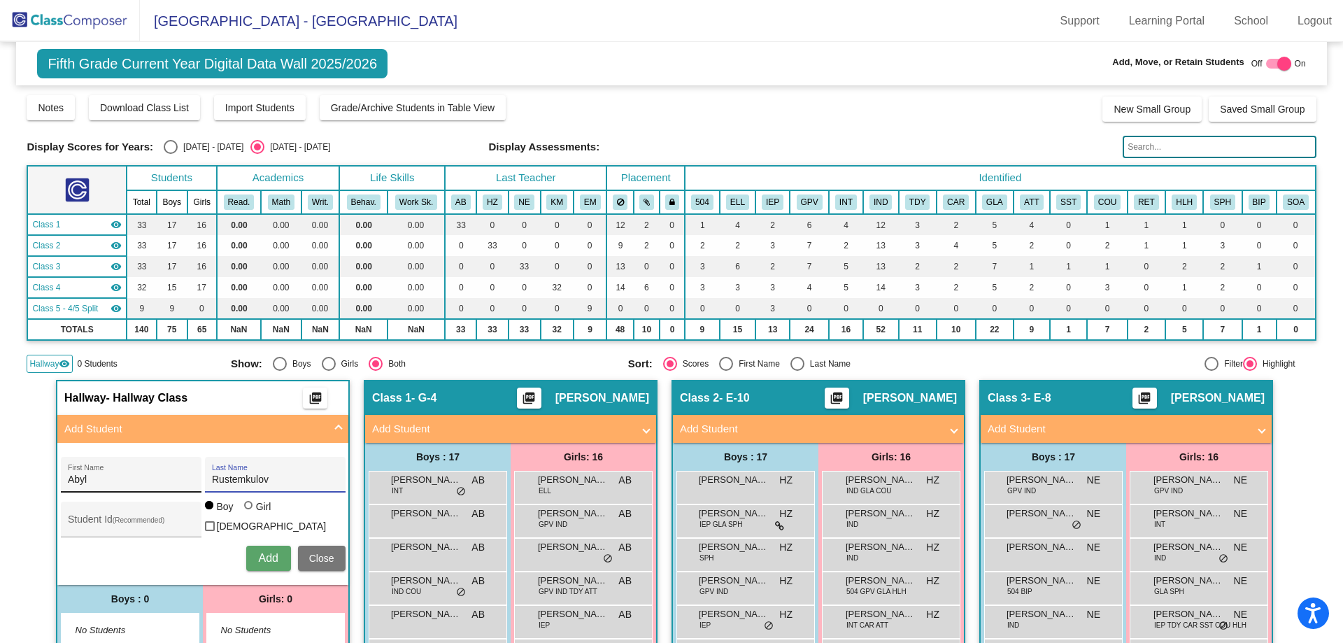
type input "Rustemkulov"
click at [95, 515] on div "Student Id (Recommended)" at bounding box center [131, 523] width 126 height 29
paste input "5102911"
type input "5102911"
click at [265, 553] on span "Add" at bounding box center [268, 558] width 20 height 12
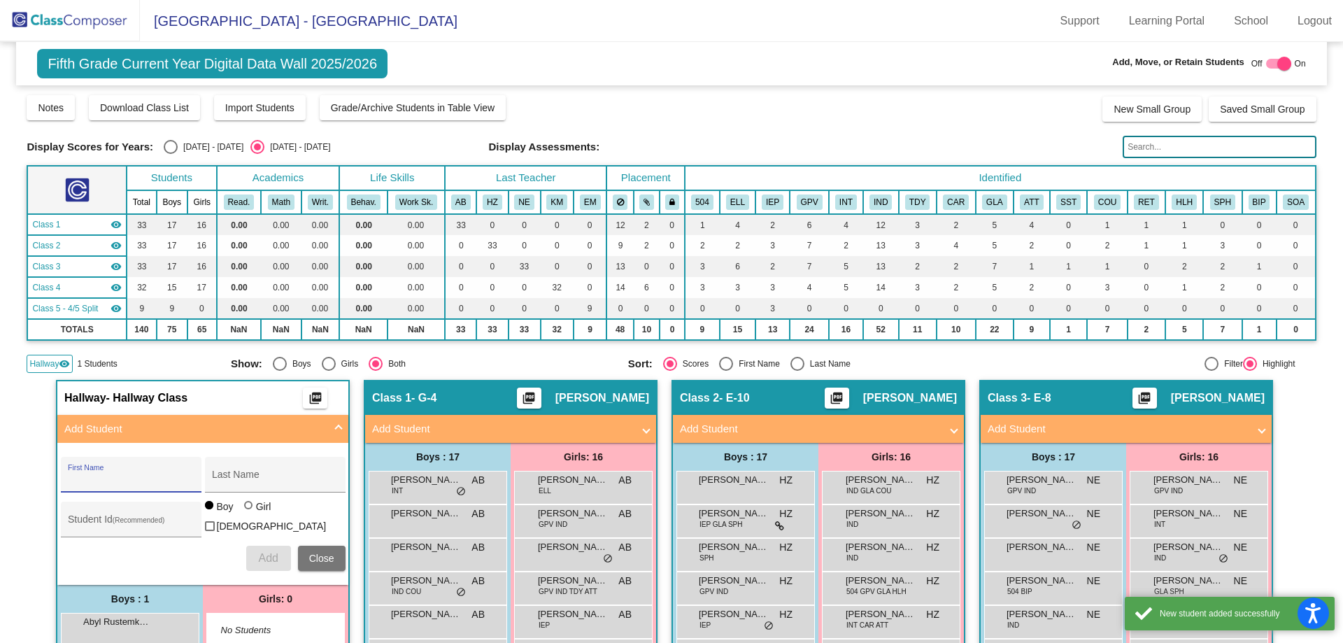
click at [69, 24] on img at bounding box center [70, 20] width 140 height 41
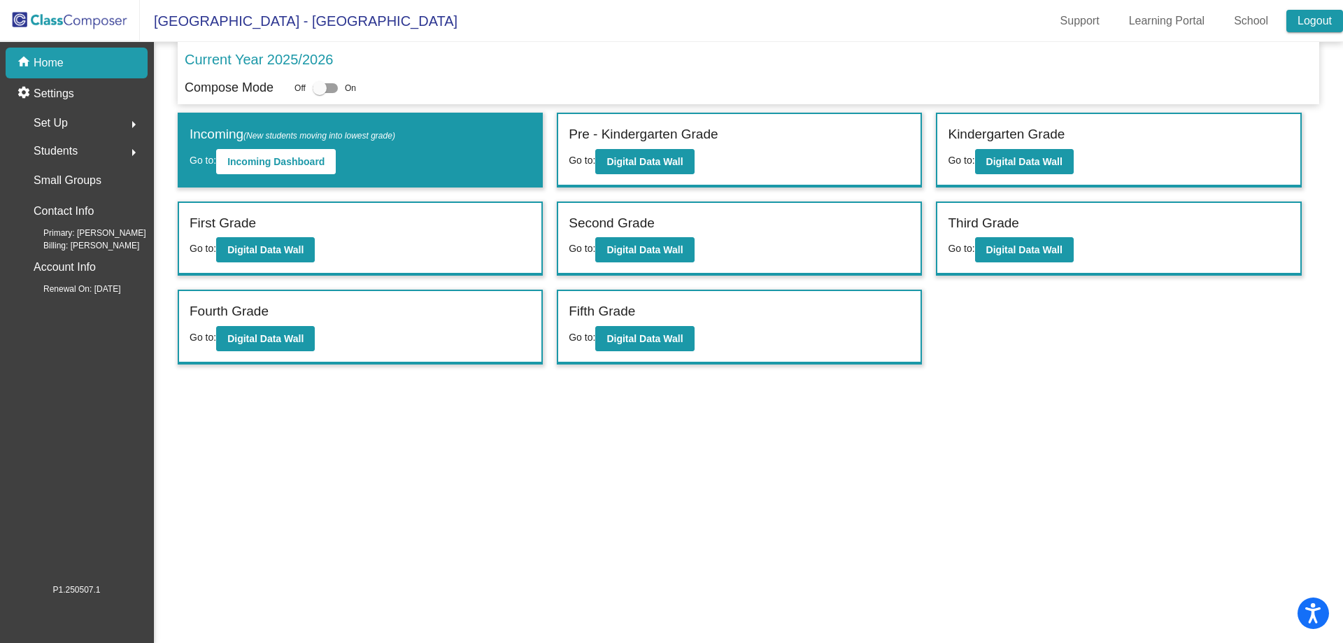
click at [1315, 17] on link "Logout" at bounding box center [1315, 21] width 57 height 22
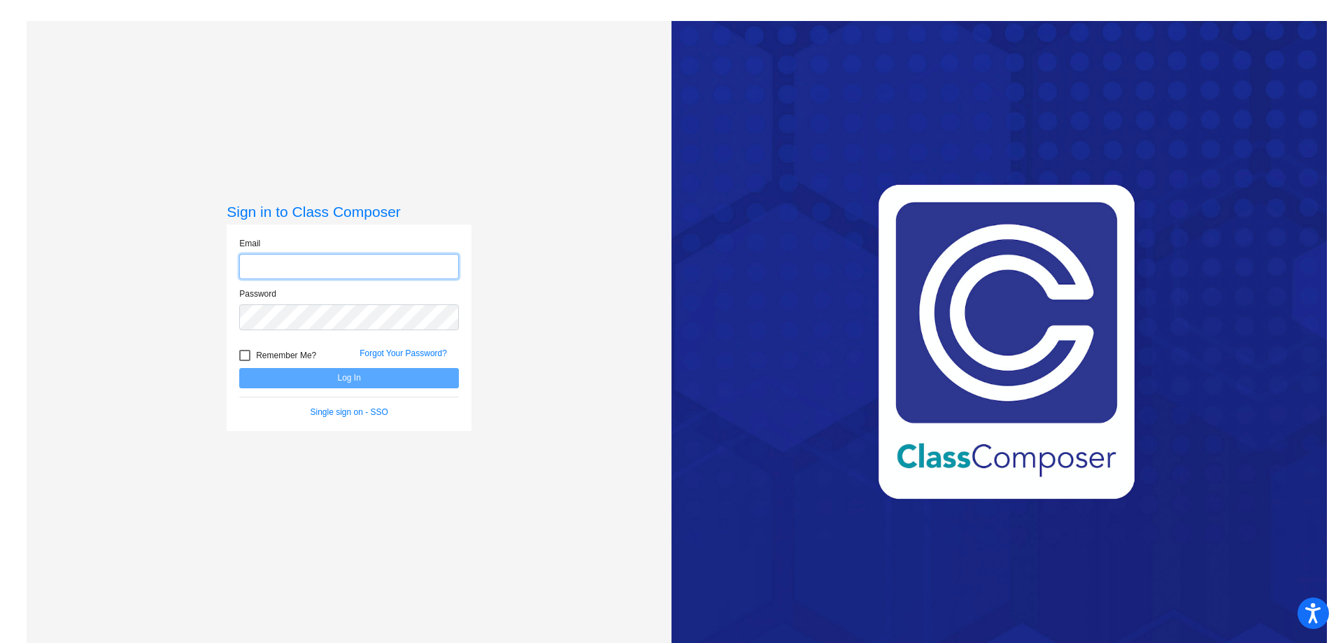
type input "[EMAIL_ADDRESS][DOMAIN_NAME]"
